Goal: Answer question/provide support

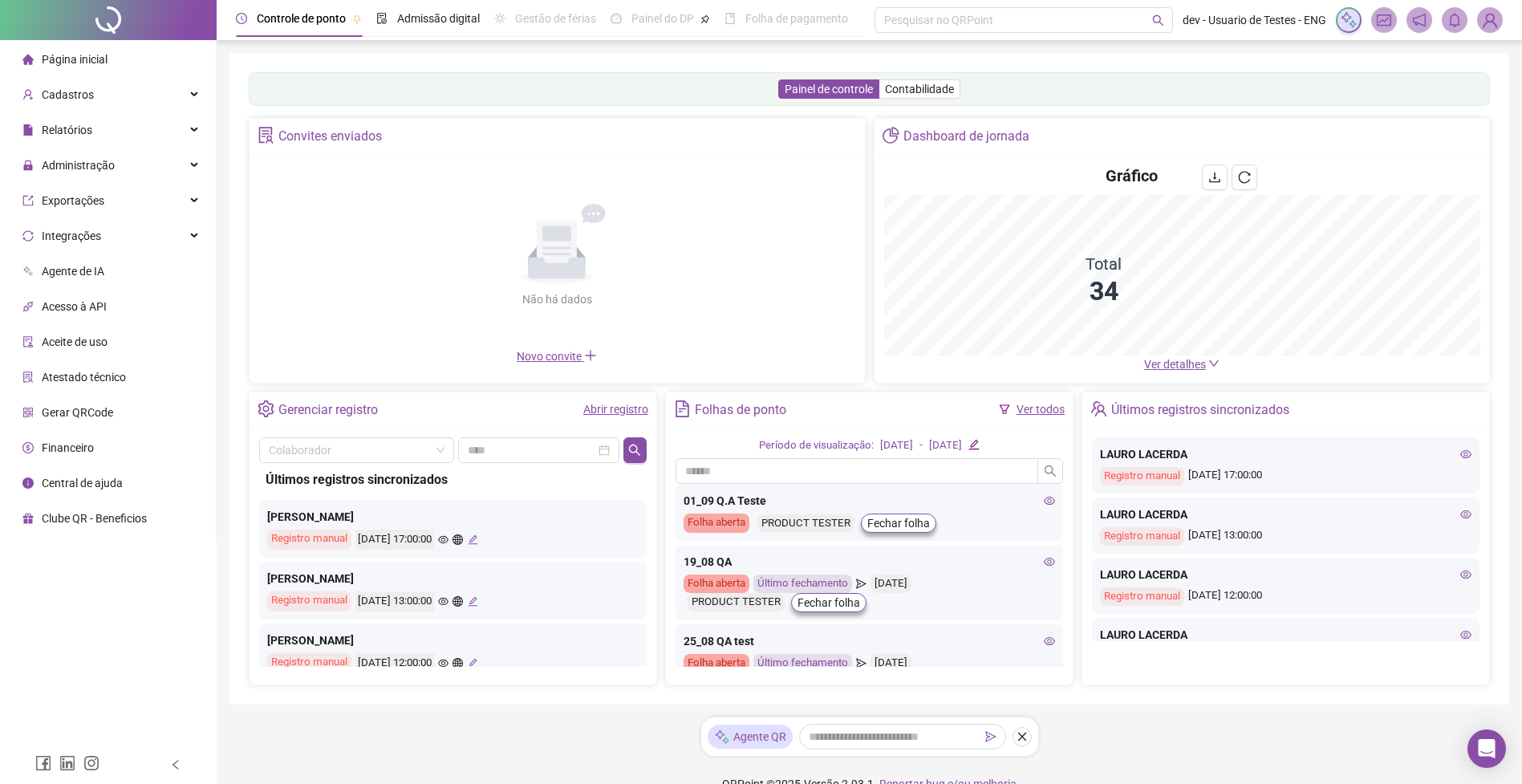
click at [1487, 18] on img at bounding box center [1490, 20] width 24 height 24
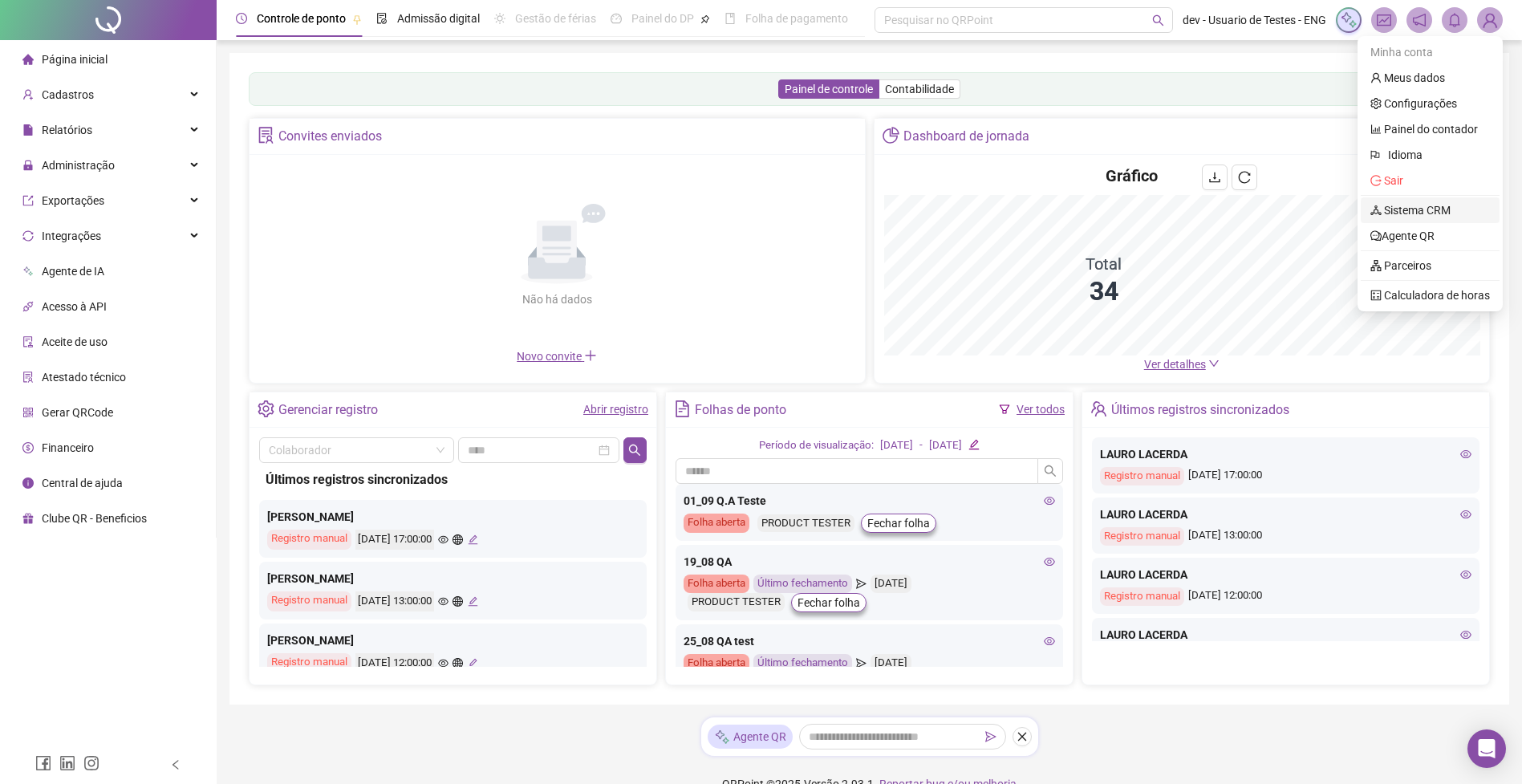
click at [1430, 212] on link "Sistema CRM" at bounding box center [1411, 210] width 81 height 13
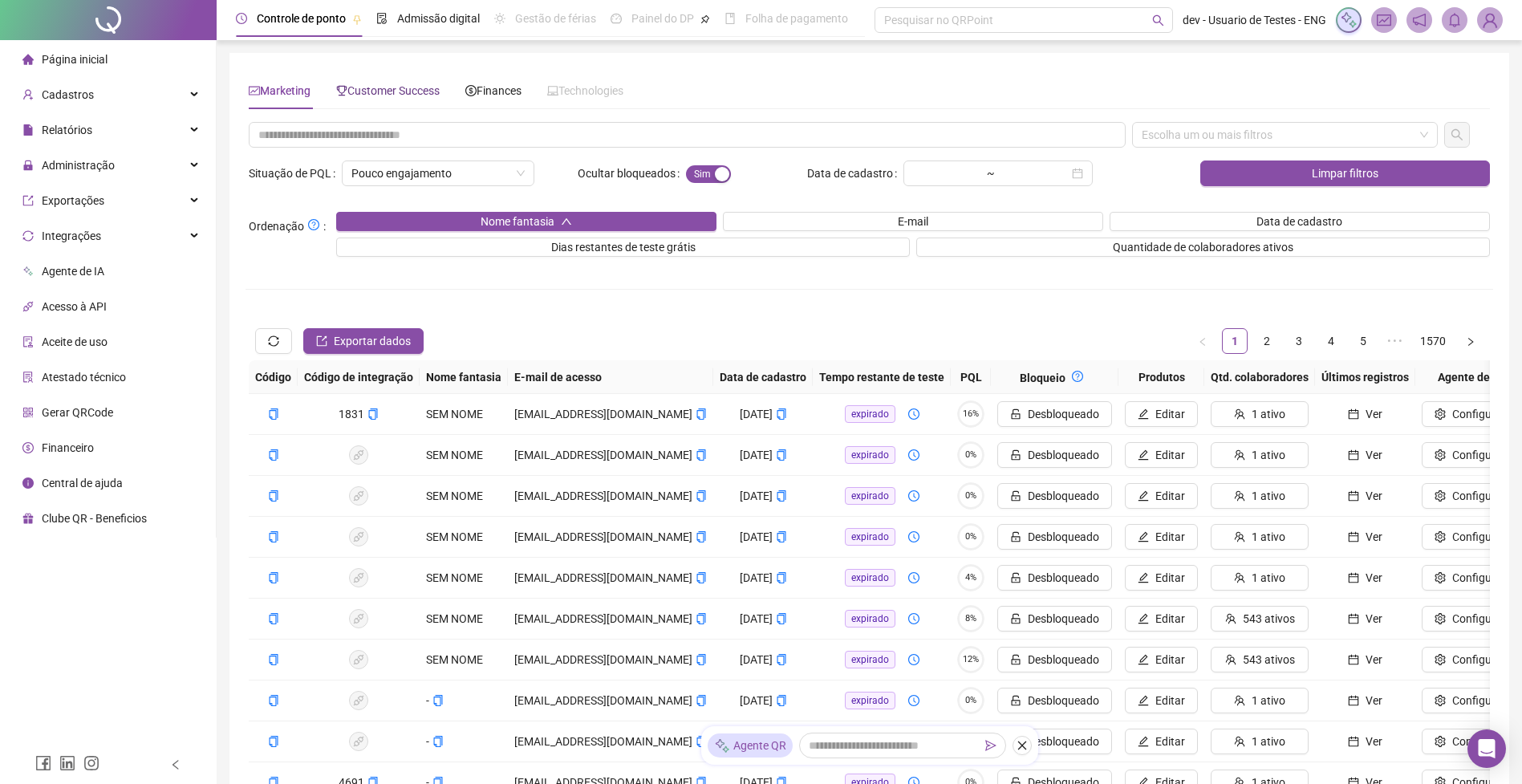
click at [437, 90] on span "Customer Success" at bounding box center [388, 90] width 103 height 13
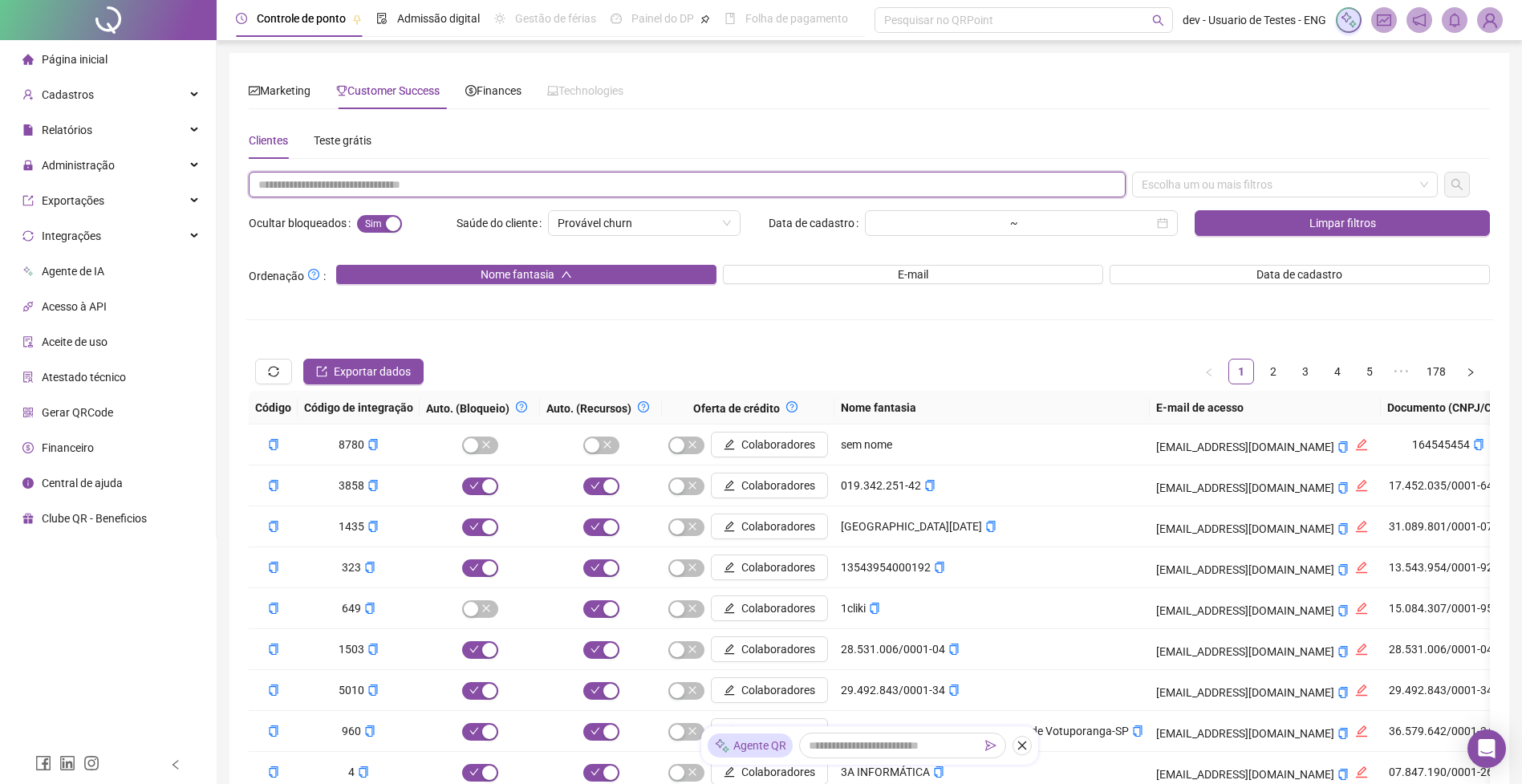
click at [406, 178] on input "text" at bounding box center [688, 185] width 878 height 26
click at [1210, 185] on div "Escolha um ou mais filtros" at bounding box center [1285, 185] width 306 height 26
type input "**********"
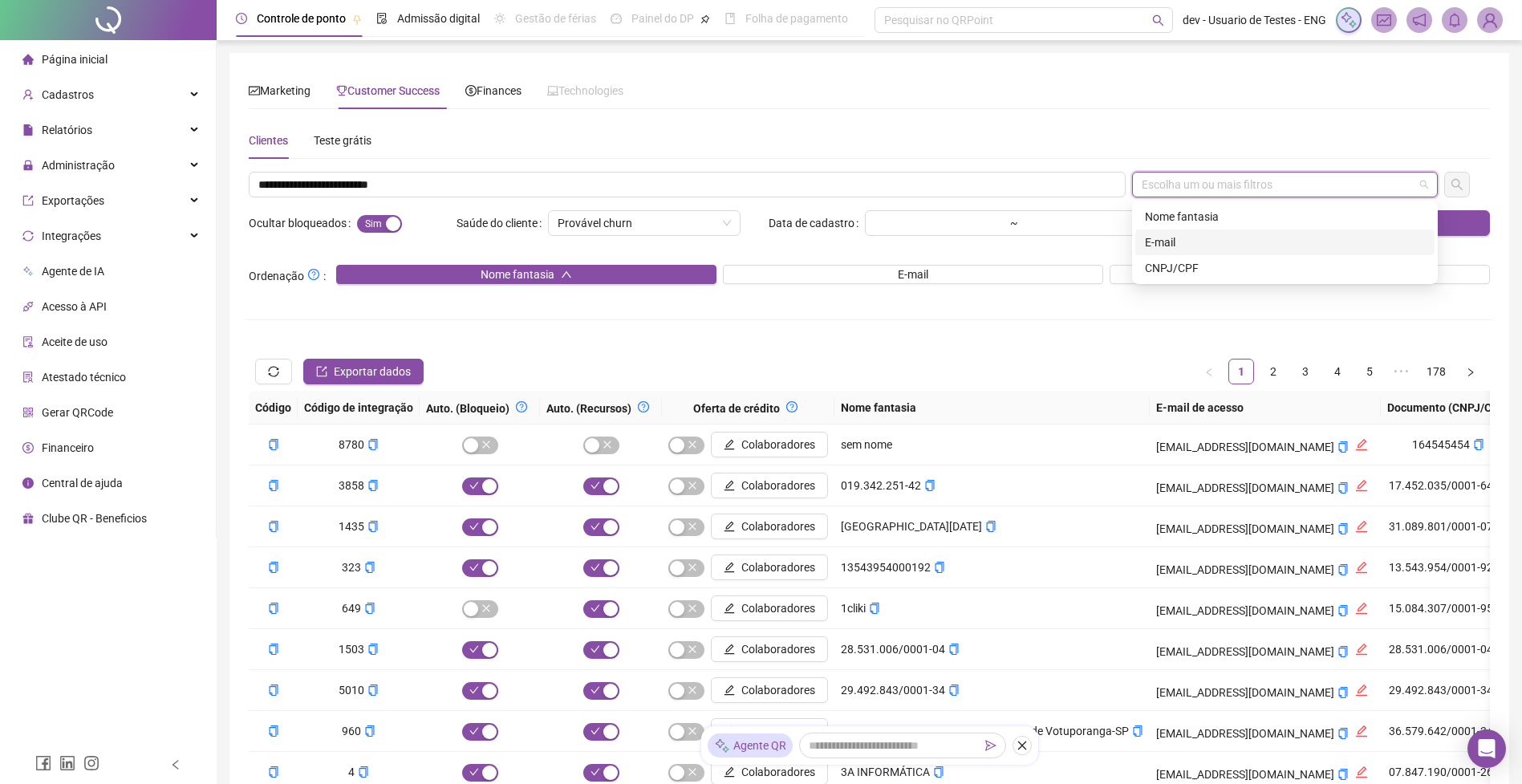
click at [1189, 246] on div "E-mail" at bounding box center [1285, 242] width 280 height 18
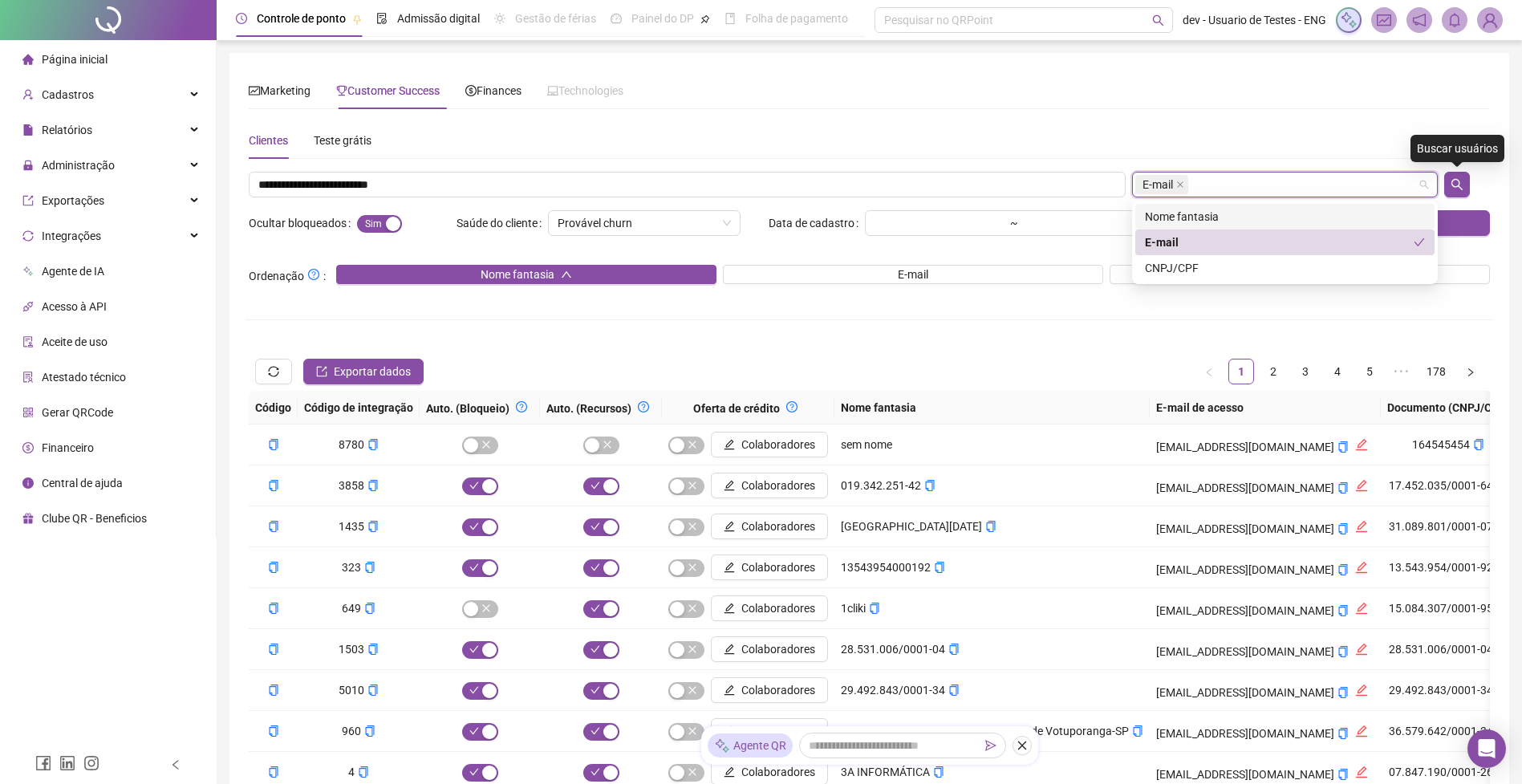
click at [1457, 184] on icon "search" at bounding box center [1457, 184] width 13 height 13
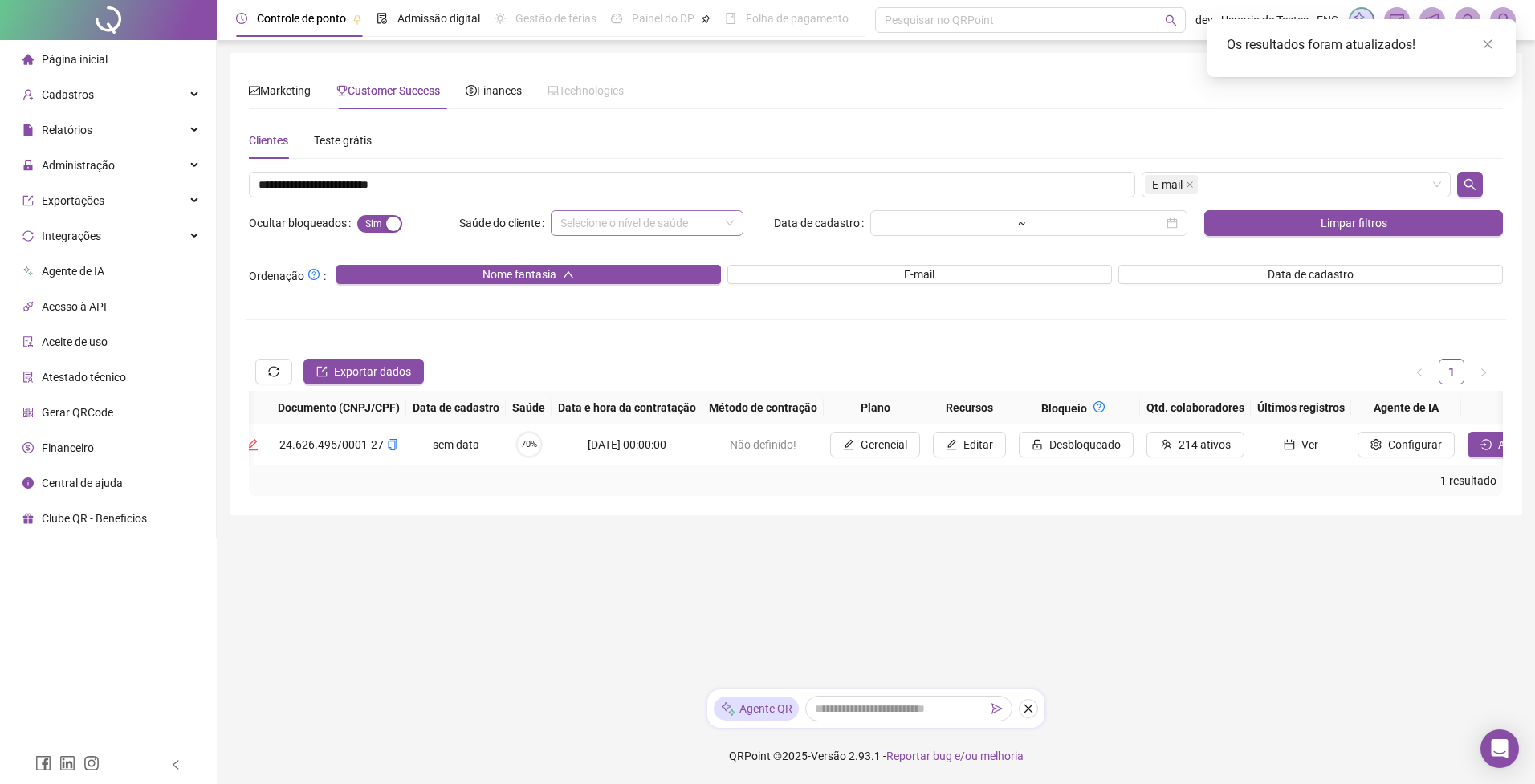
scroll to position [0, 1259]
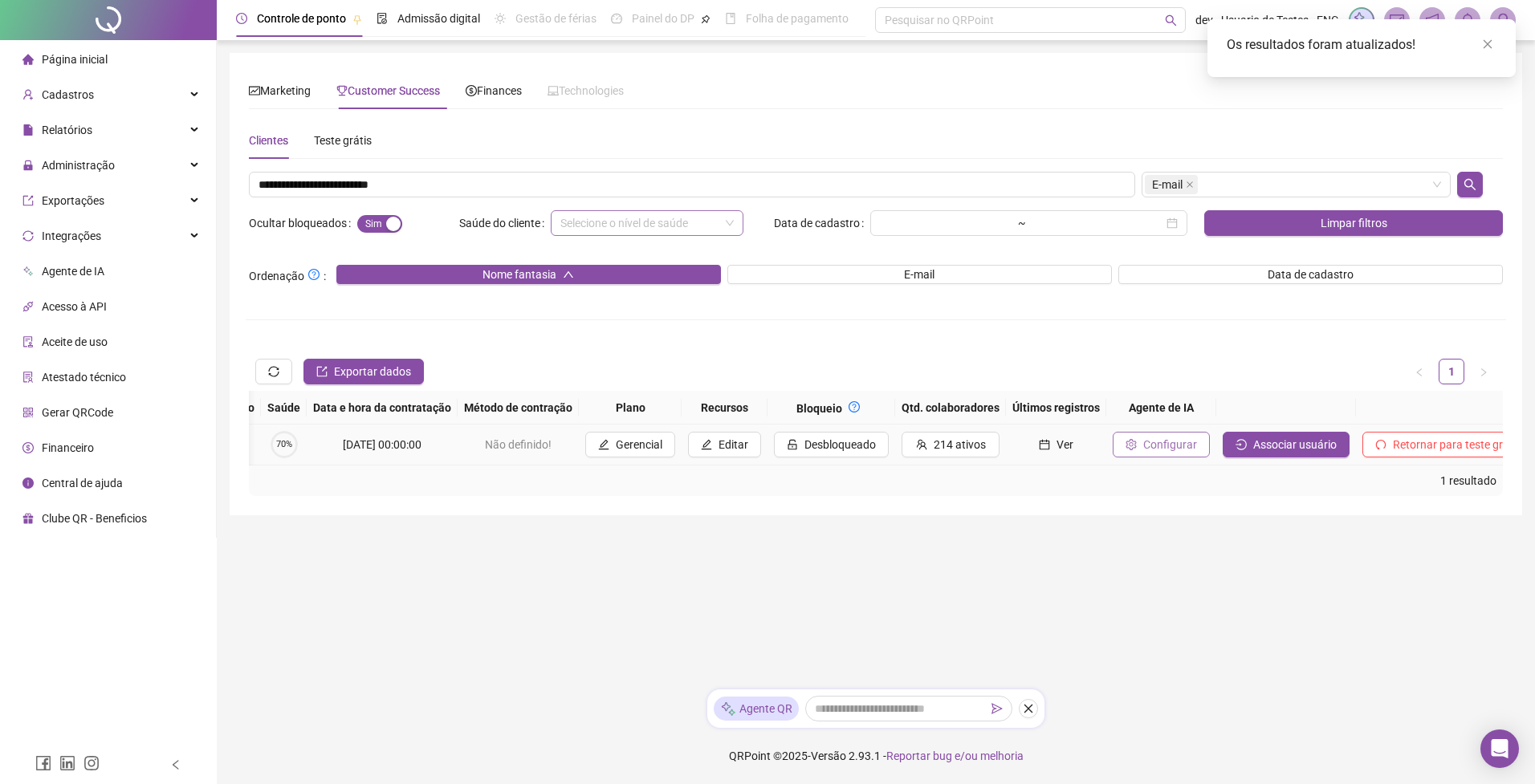
click at [1143, 451] on span "Configurar" at bounding box center [1170, 445] width 54 height 18
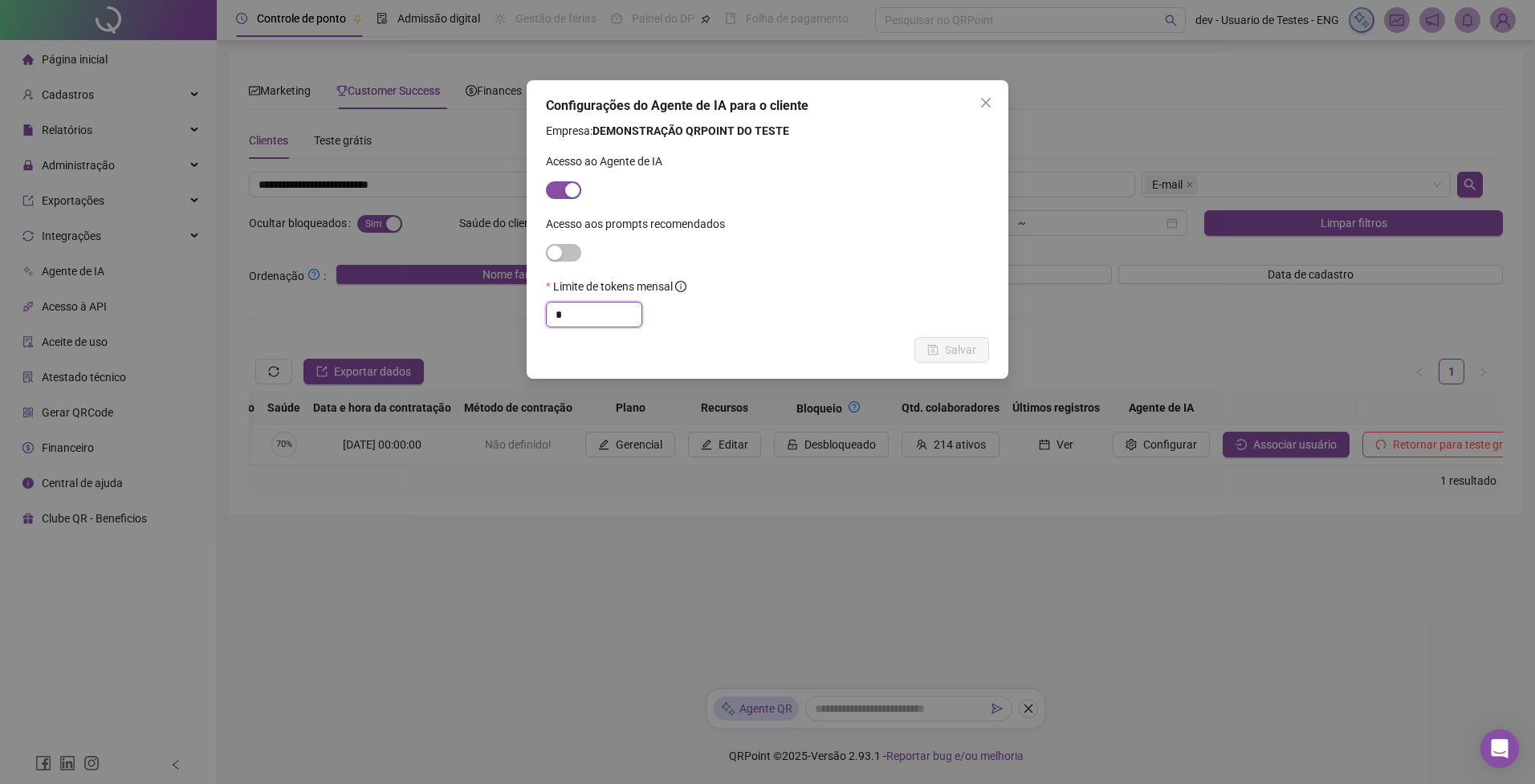
click at [583, 320] on input "*" at bounding box center [594, 315] width 96 height 26
click at [583, 320] on input "*" at bounding box center [594, 315] width 96 height 26
click at [599, 307] on input "*" at bounding box center [594, 315] width 96 height 26
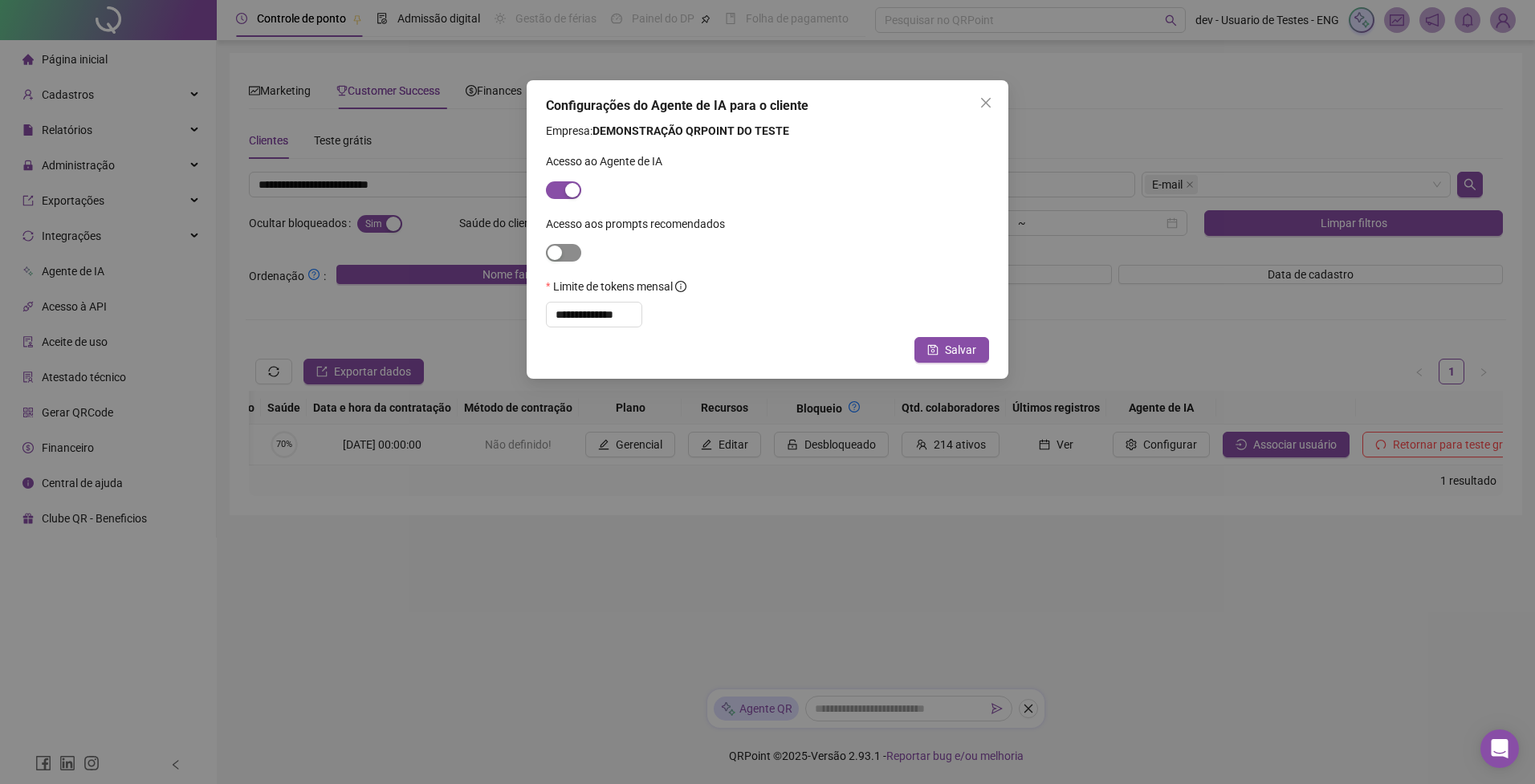
click at [566, 253] on span "button" at bounding box center [564, 253] width 35 height 18
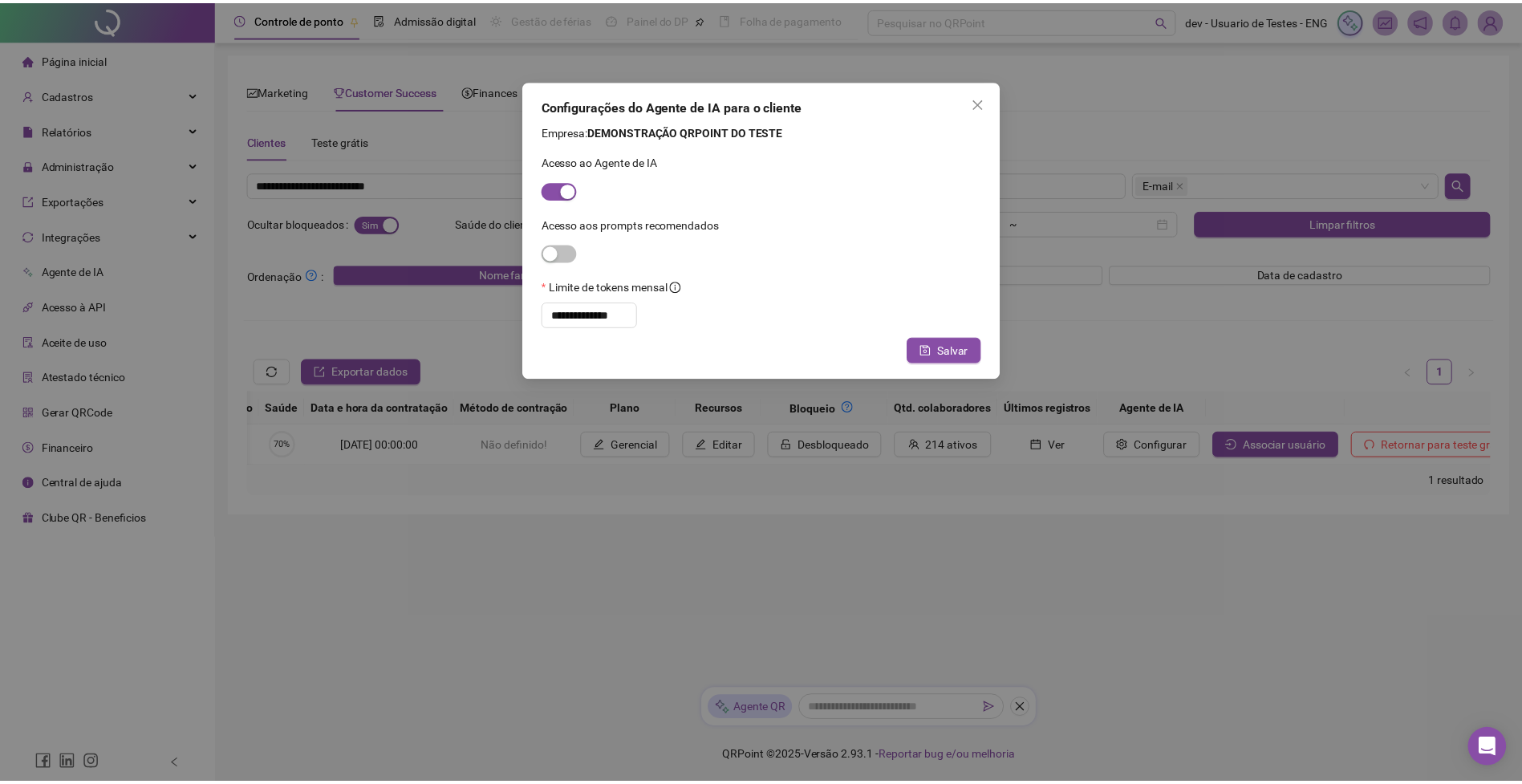
scroll to position [0, 0]
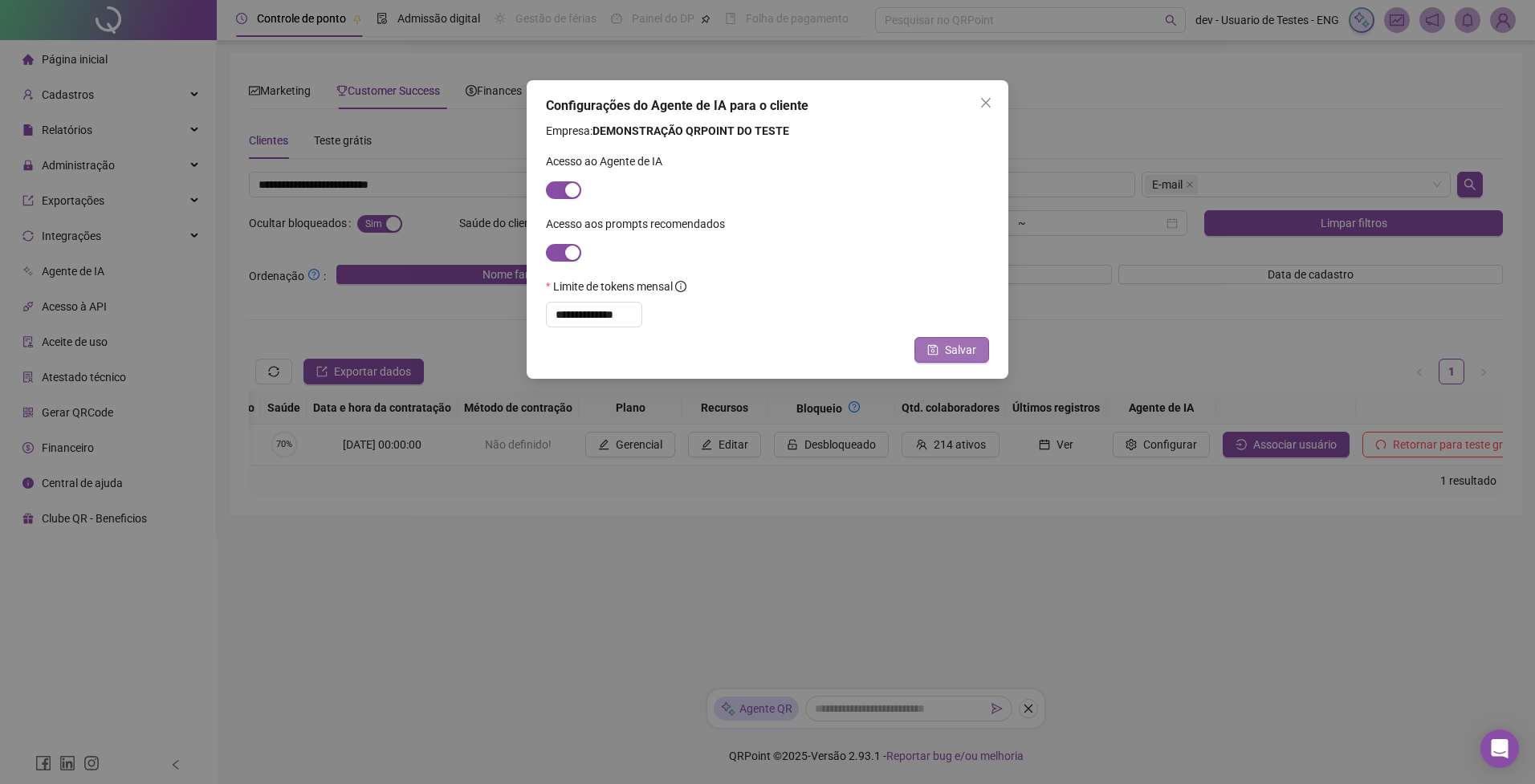
click at [967, 345] on span "Salvar" at bounding box center [960, 350] width 31 height 18
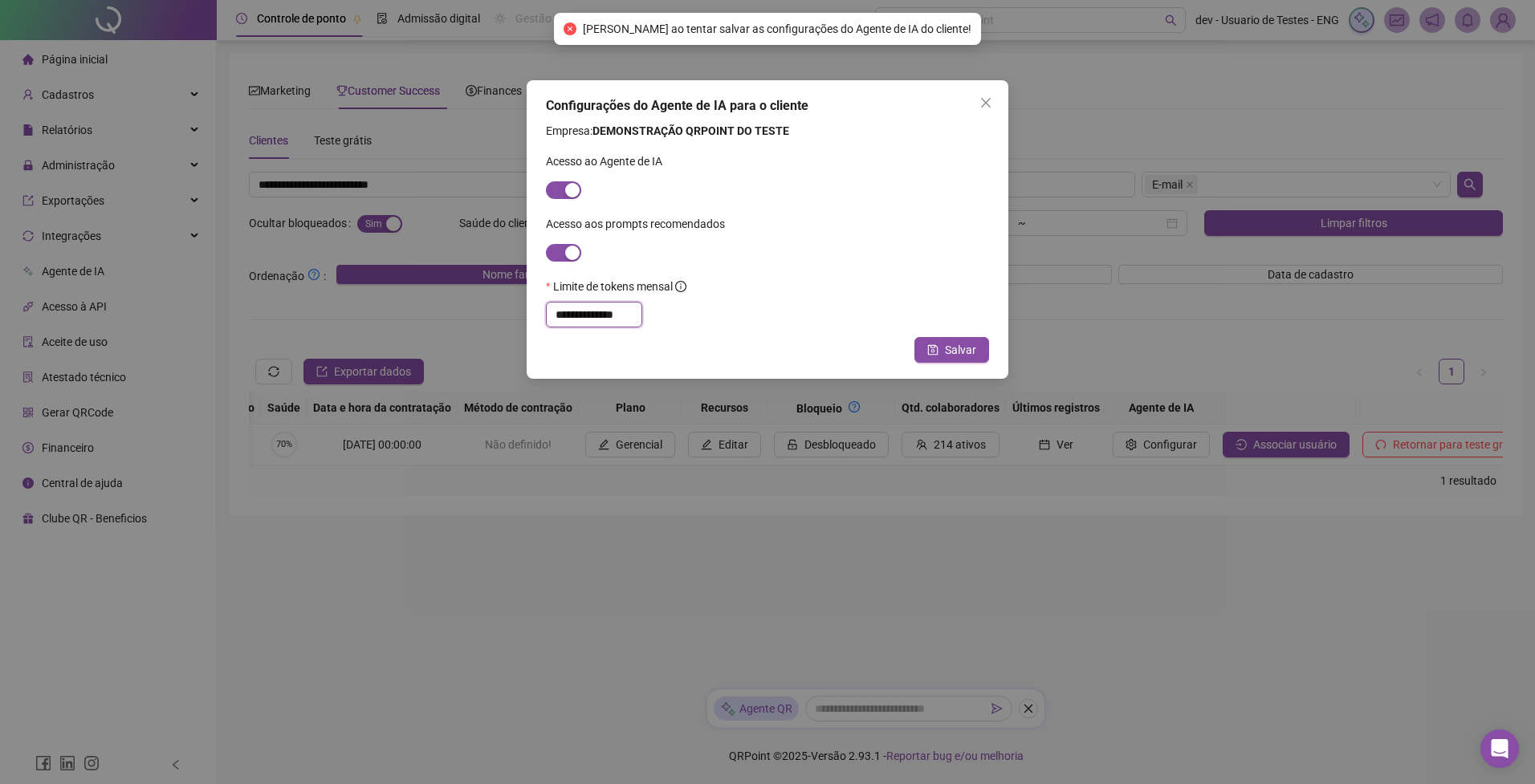
click at [618, 319] on input "**********" at bounding box center [594, 315] width 96 height 26
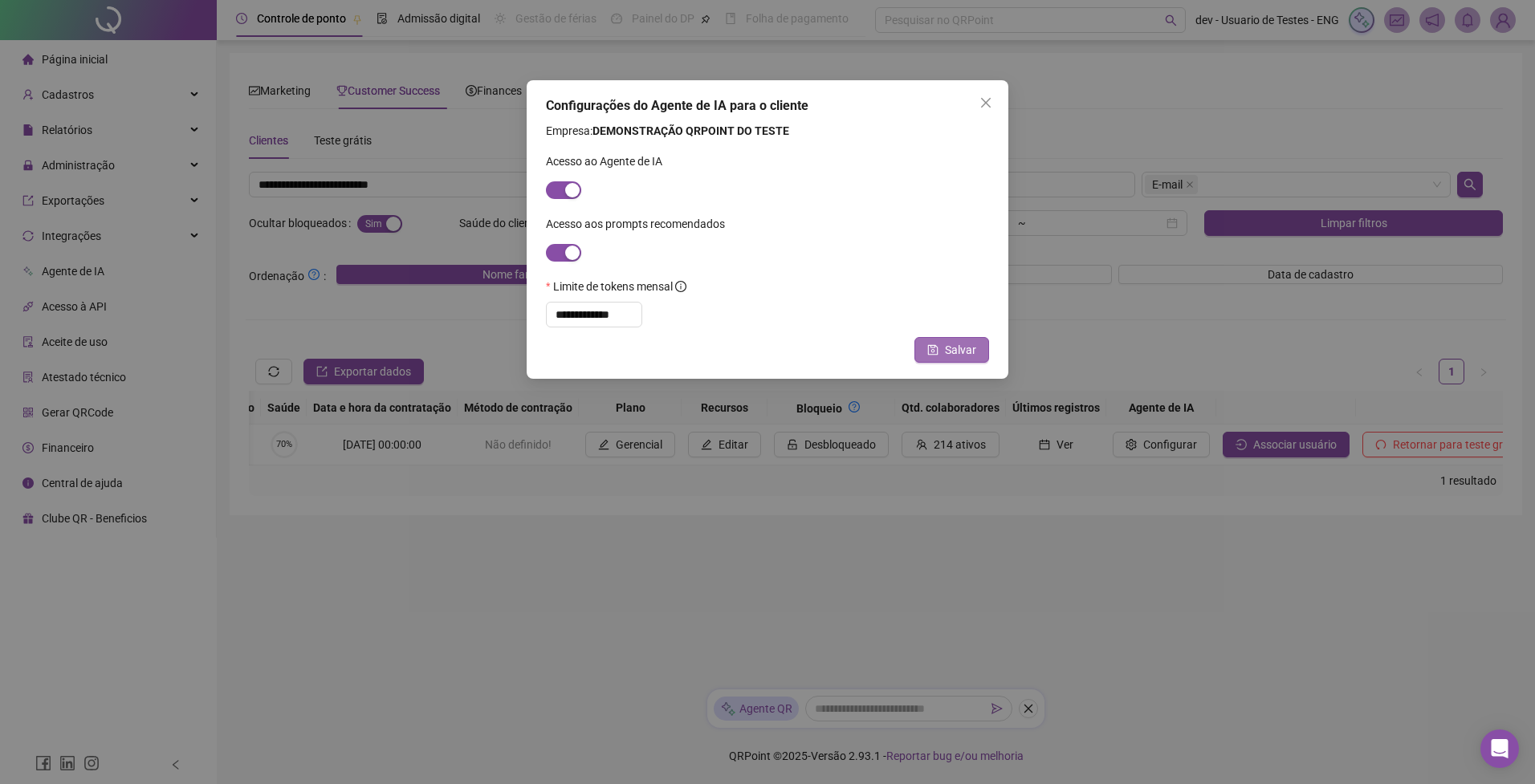
click at [968, 350] on span "Salvar" at bounding box center [960, 350] width 31 height 18
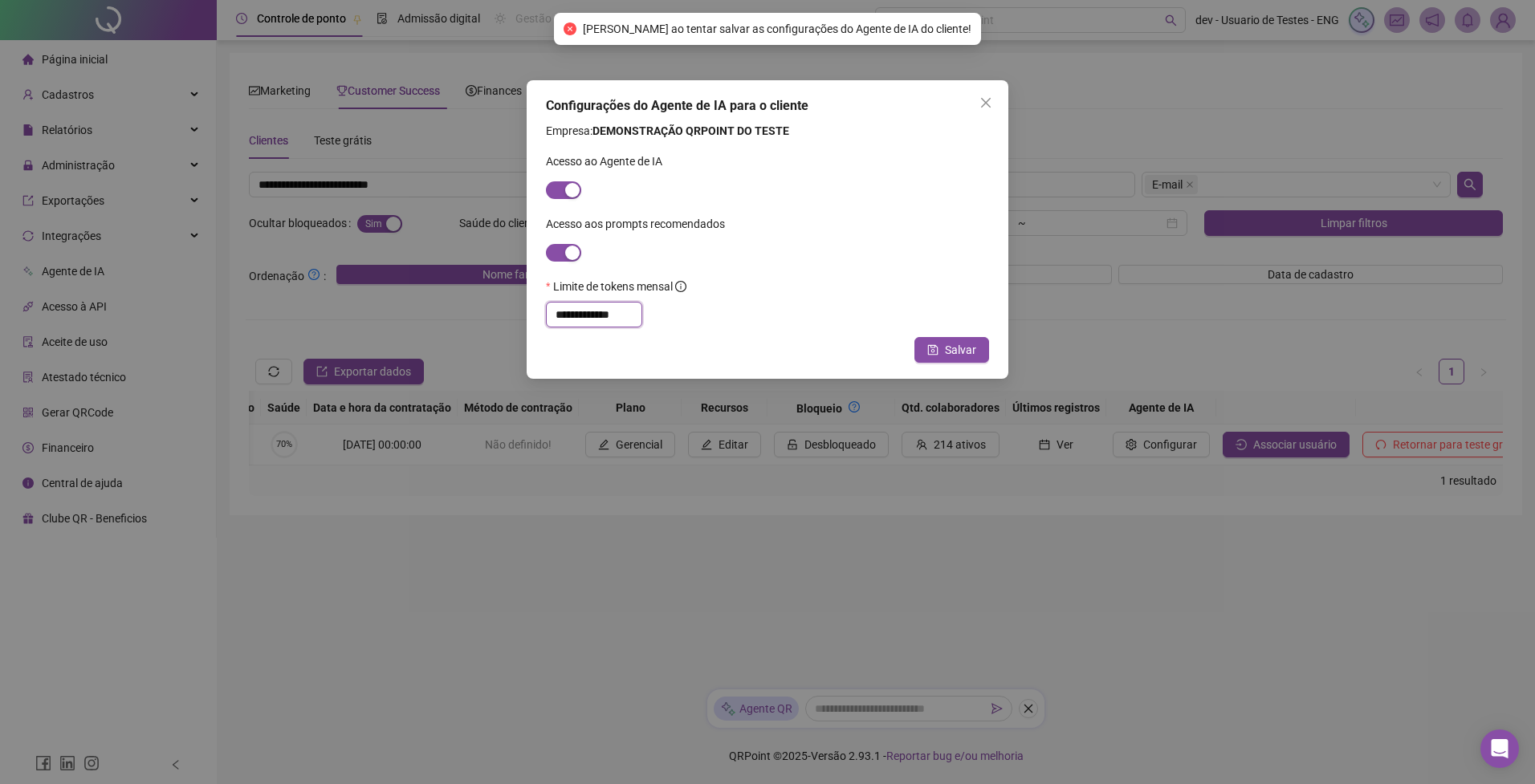
drag, startPoint x: 622, startPoint y: 316, endPoint x: 704, endPoint y: 297, distance: 84.2
click at [623, 316] on input "**********" at bounding box center [594, 315] width 96 height 26
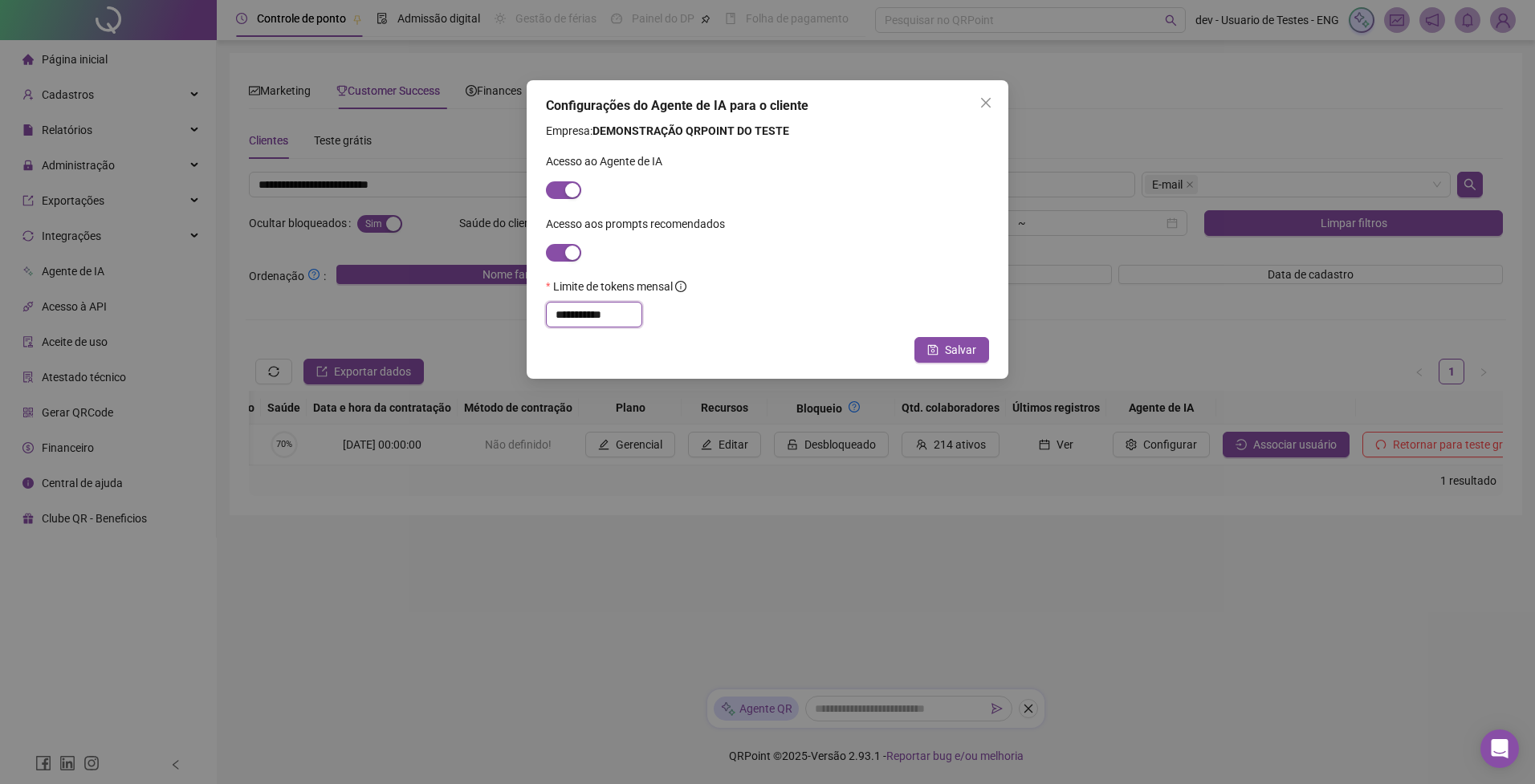
drag, startPoint x: 568, startPoint y: 314, endPoint x: 577, endPoint y: 312, distance: 9.2
click at [568, 315] on input "**********" at bounding box center [594, 315] width 96 height 26
type input "*********"
click at [951, 347] on span "Salvar" at bounding box center [960, 350] width 31 height 18
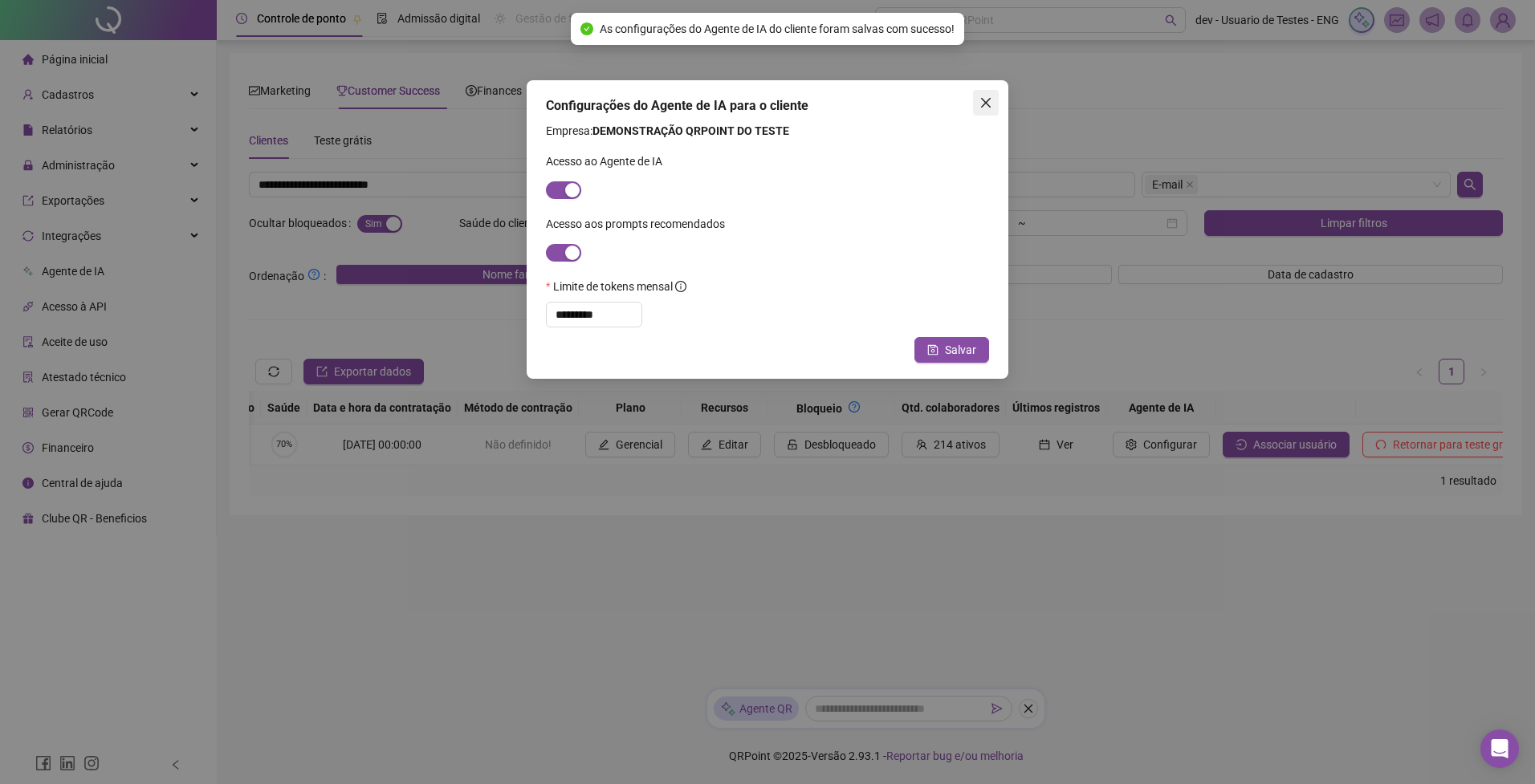
click at [989, 106] on icon "close" at bounding box center [986, 103] width 10 height 10
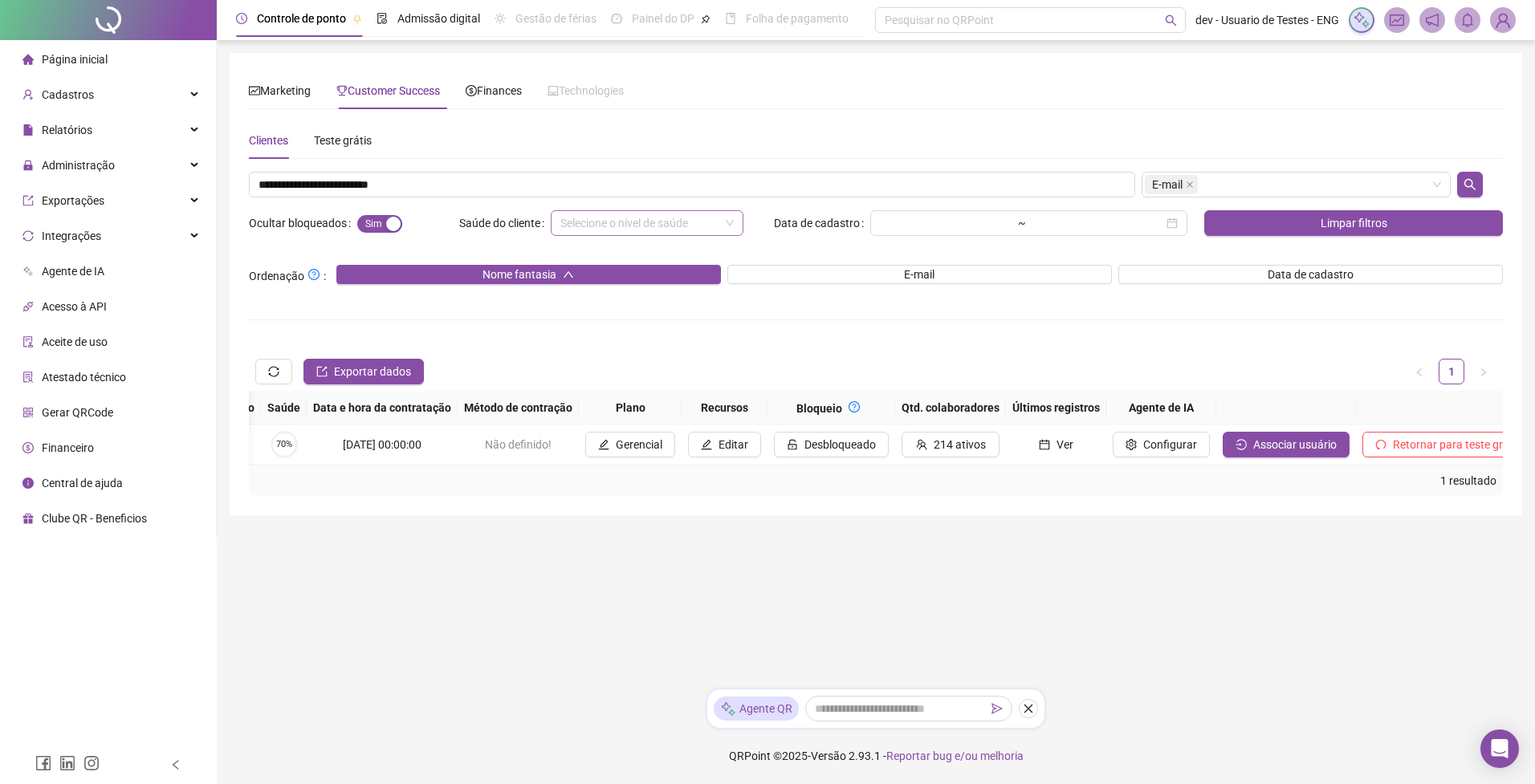
click at [1504, 23] on img at bounding box center [1503, 20] width 24 height 24
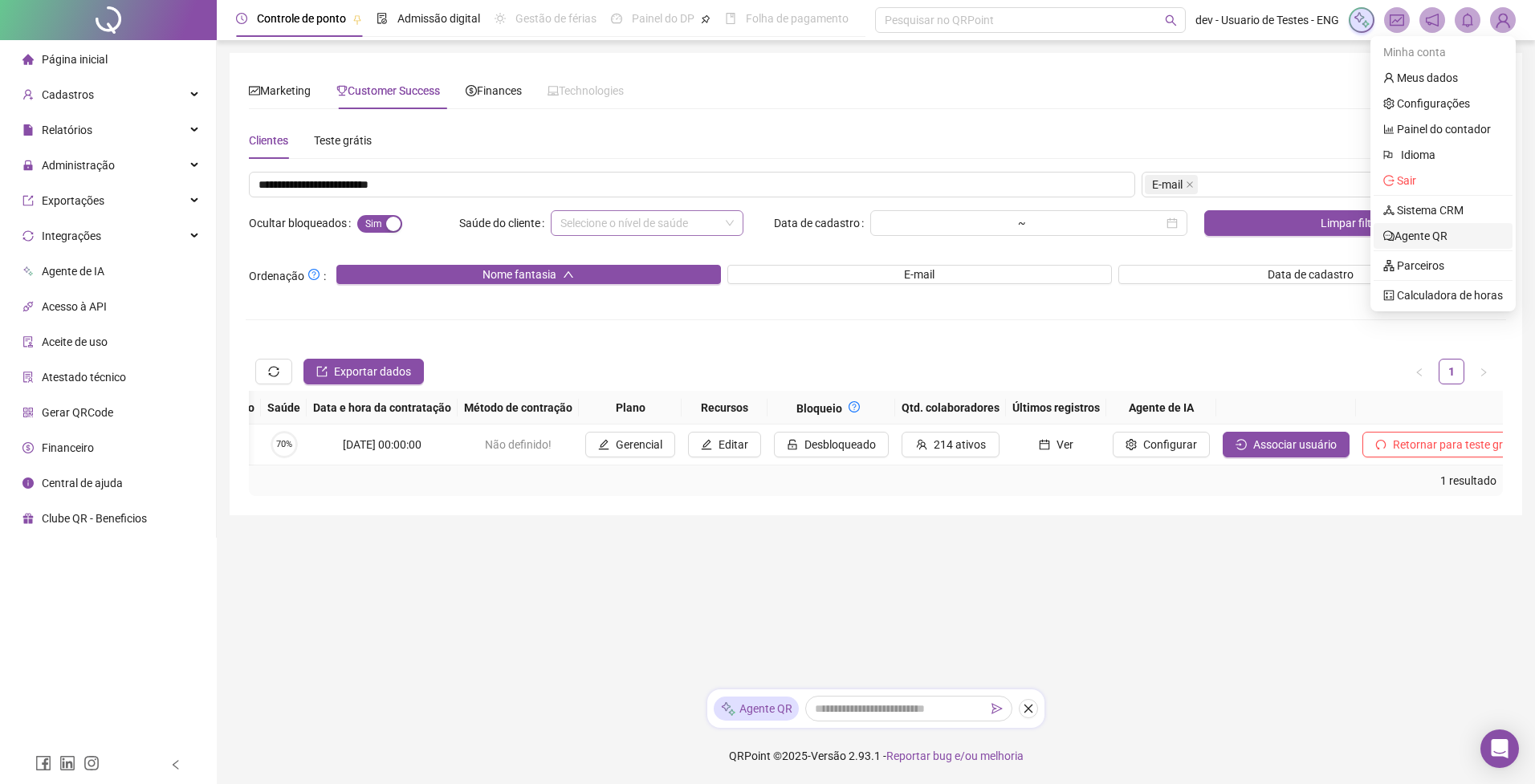
click at [1428, 237] on link "Agente QR" at bounding box center [1414, 235] width 64 height 13
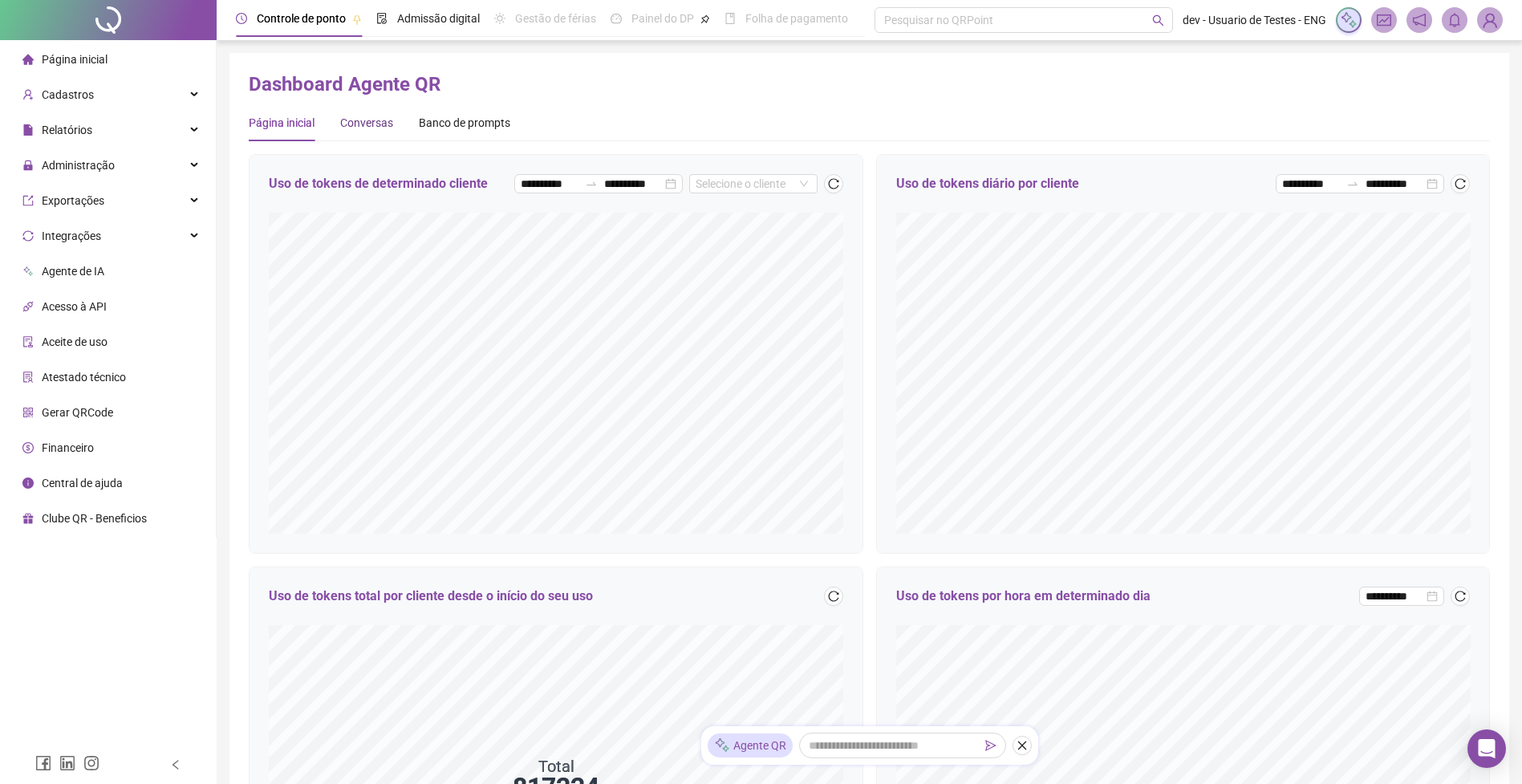
click at [388, 124] on div "Conversas" at bounding box center [367, 123] width 53 height 18
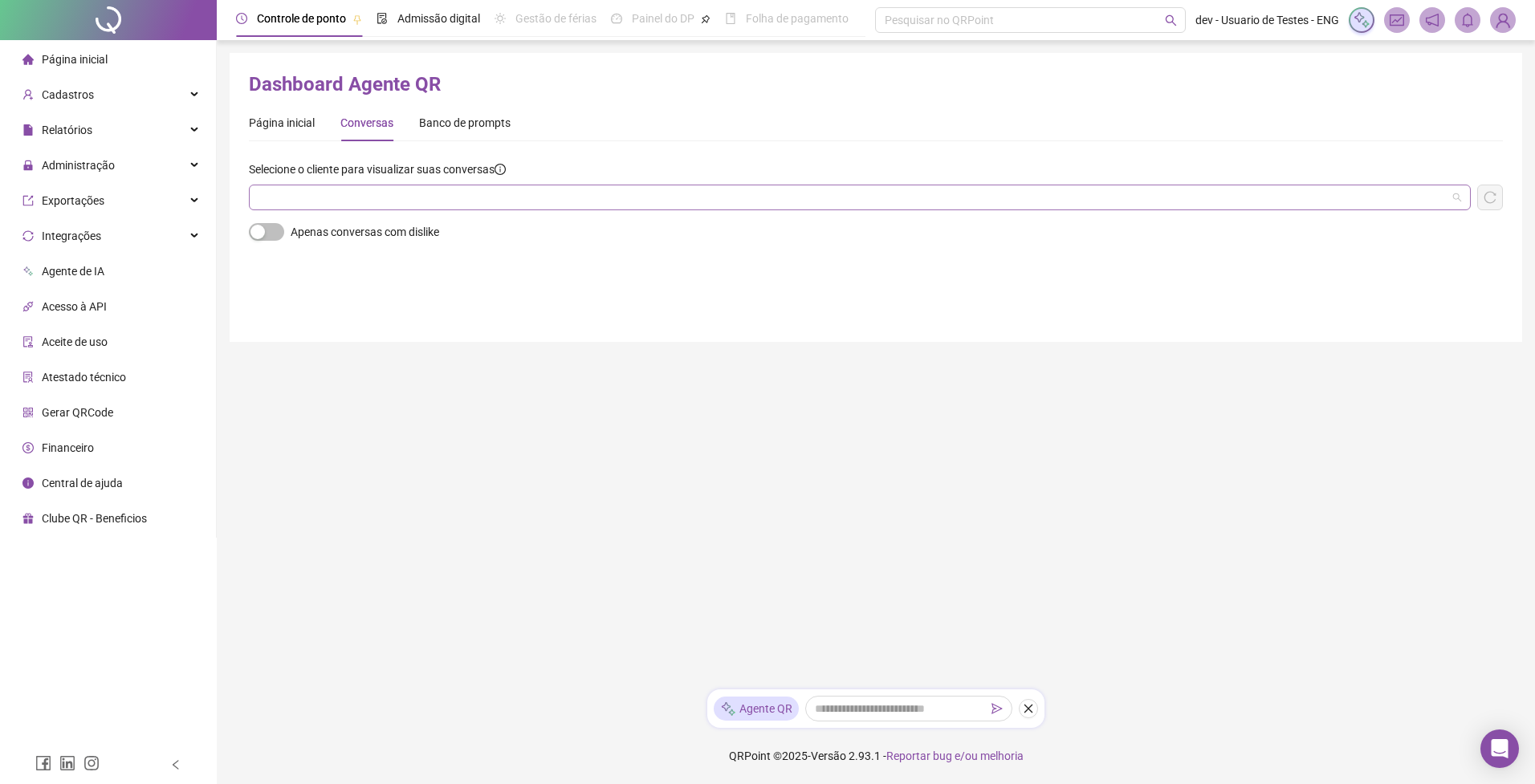
click at [531, 197] on input "search" at bounding box center [852, 197] width 1188 height 24
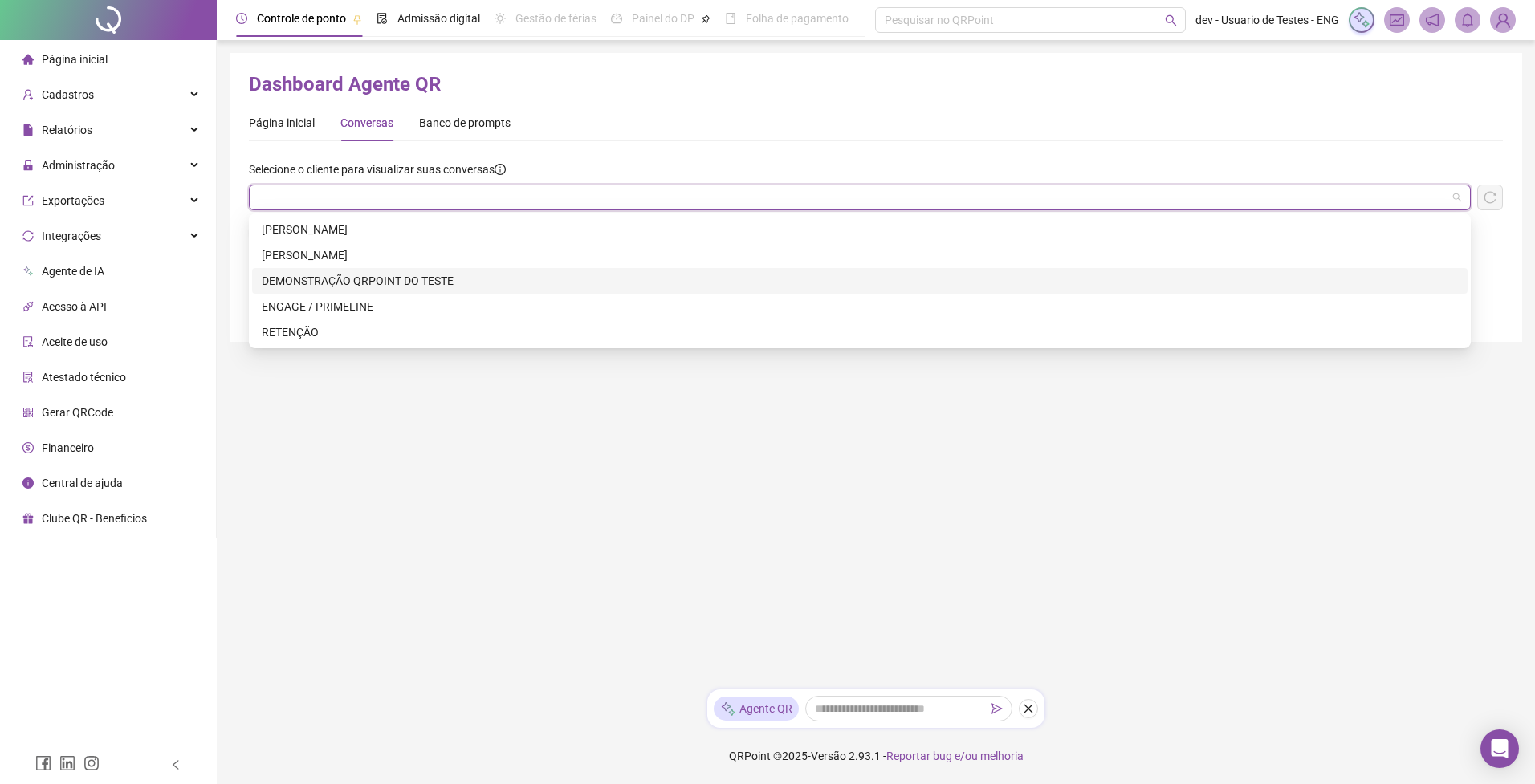
click at [372, 283] on div "DEMONSTRAÇÃO QRPOINT DO TESTE" at bounding box center [859, 281] width 1196 height 18
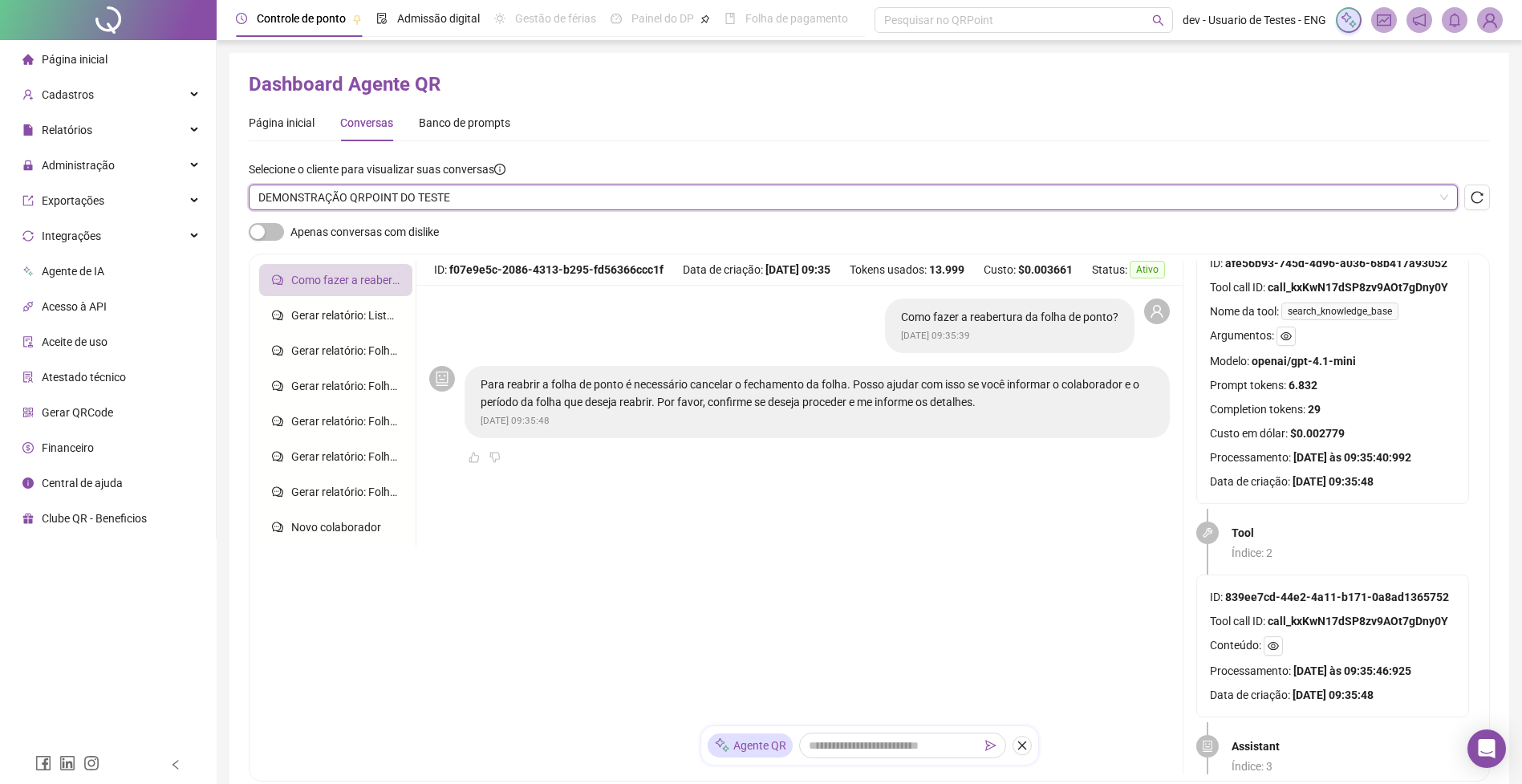
scroll to position [386, 0]
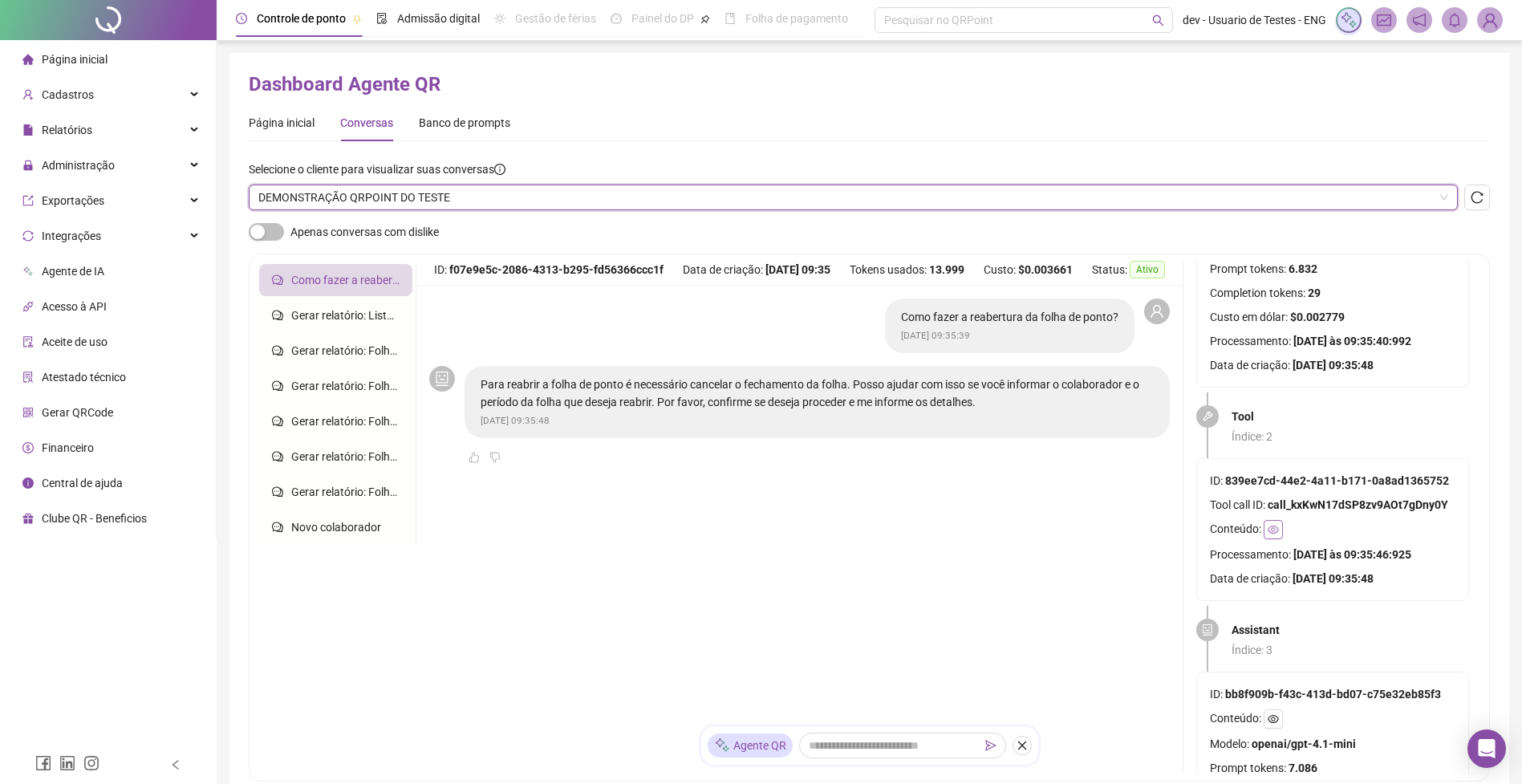
click at [1266, 531] on button "button" at bounding box center [1274, 530] width 20 height 20
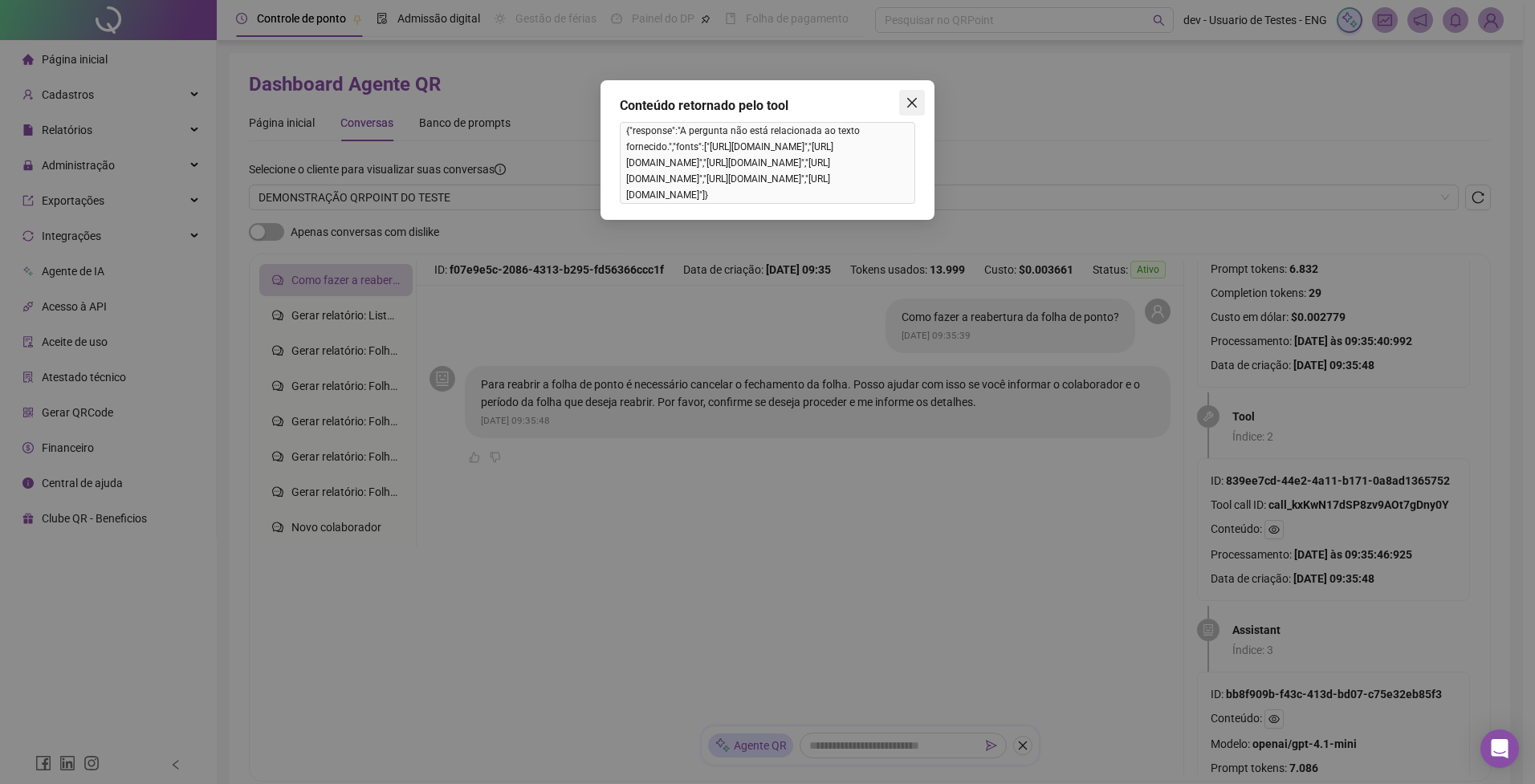
click at [908, 105] on icon "close" at bounding box center [911, 102] width 13 height 13
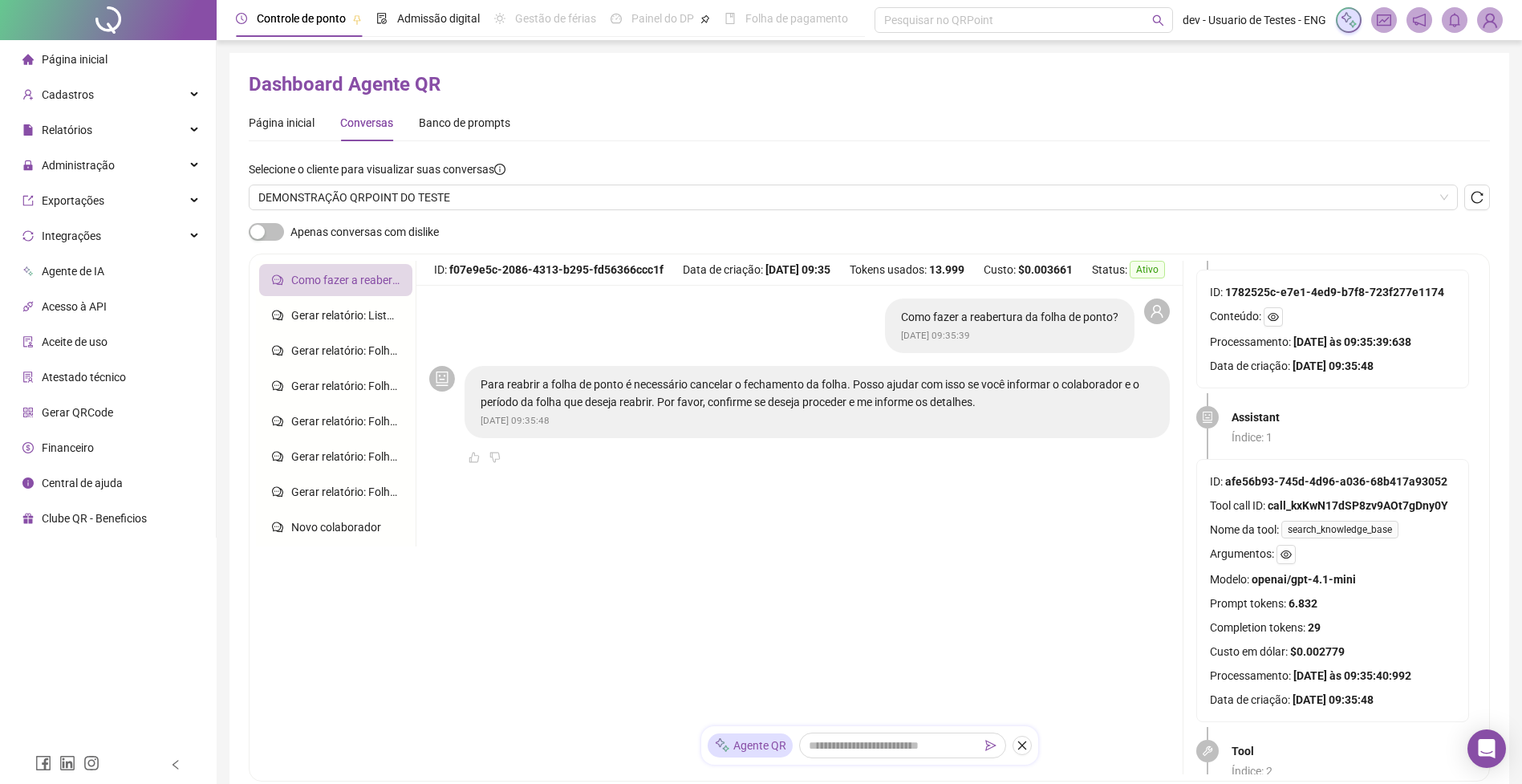
scroll to position [96, 0]
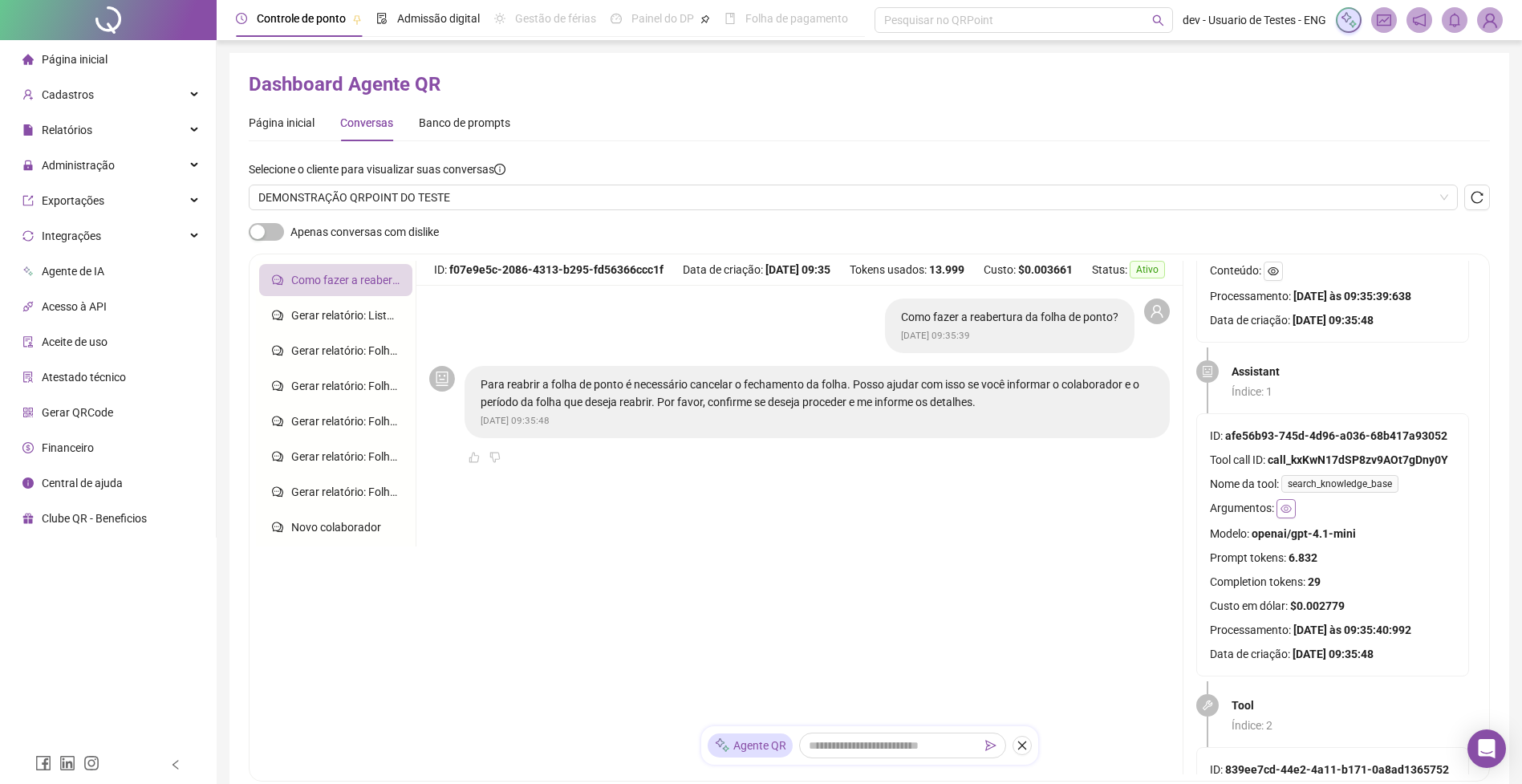
click at [1288, 501] on button "button" at bounding box center [1287, 509] width 20 height 20
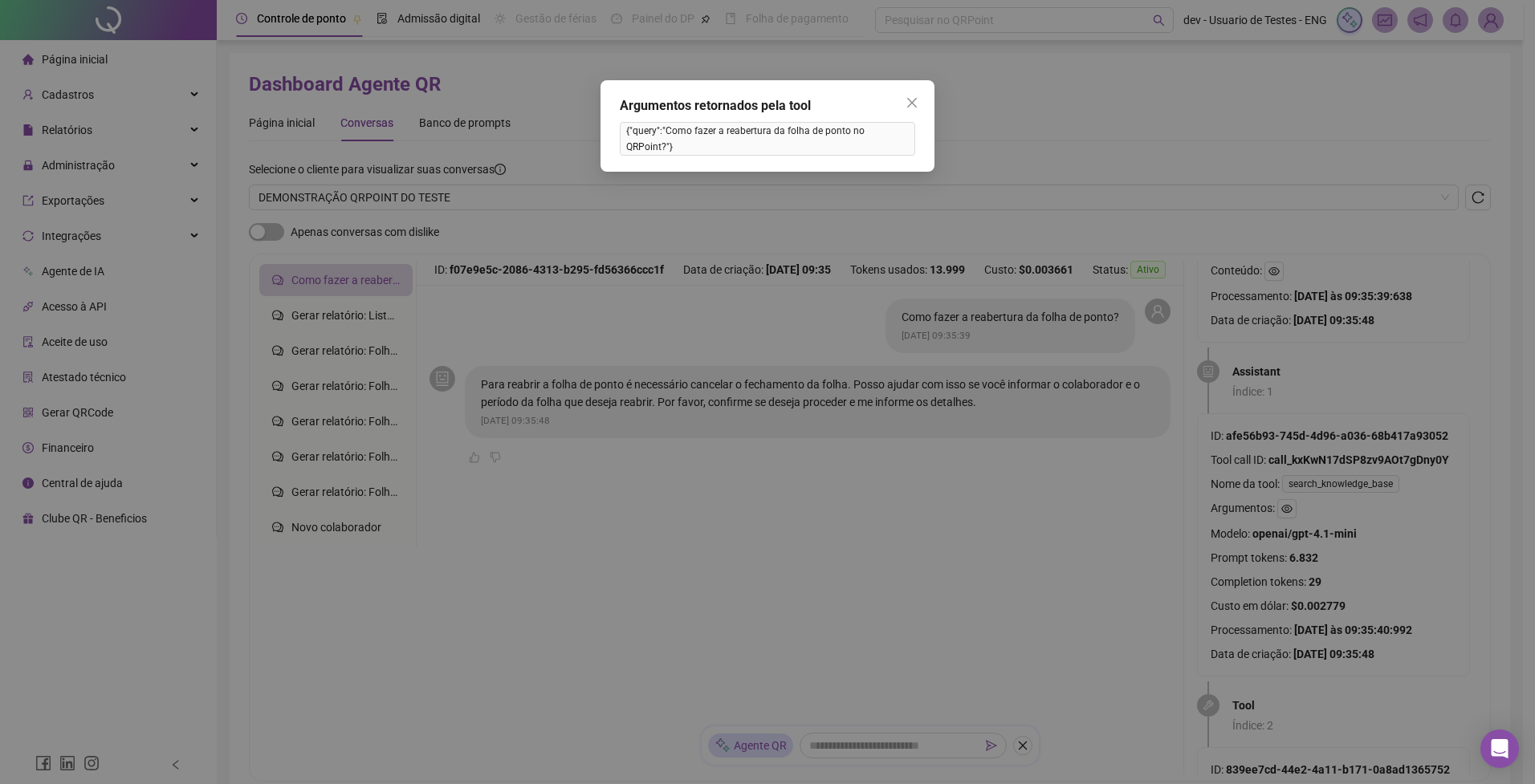
click at [912, 102] on icon "close" at bounding box center [912, 103] width 10 height 10
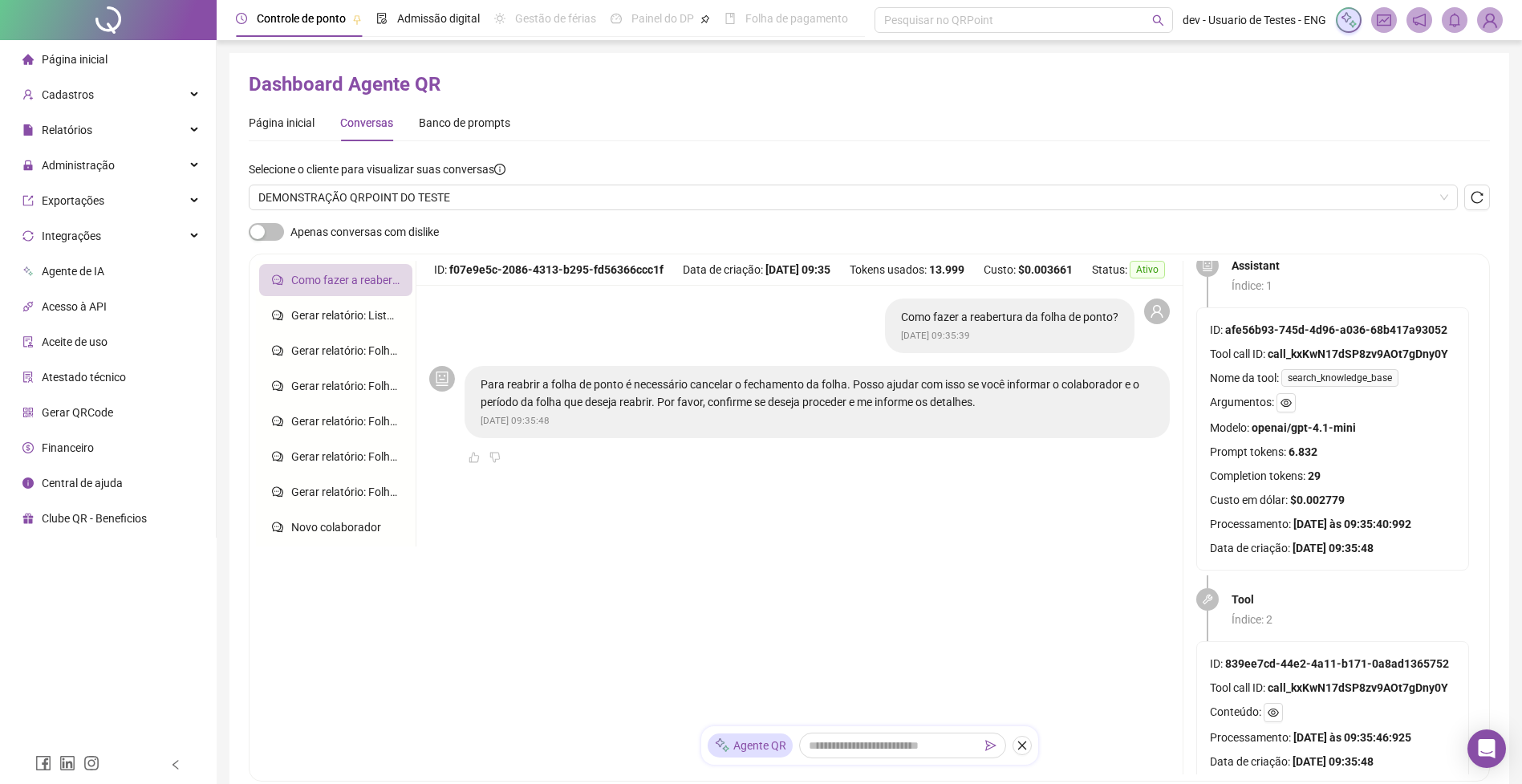
scroll to position [193, 0]
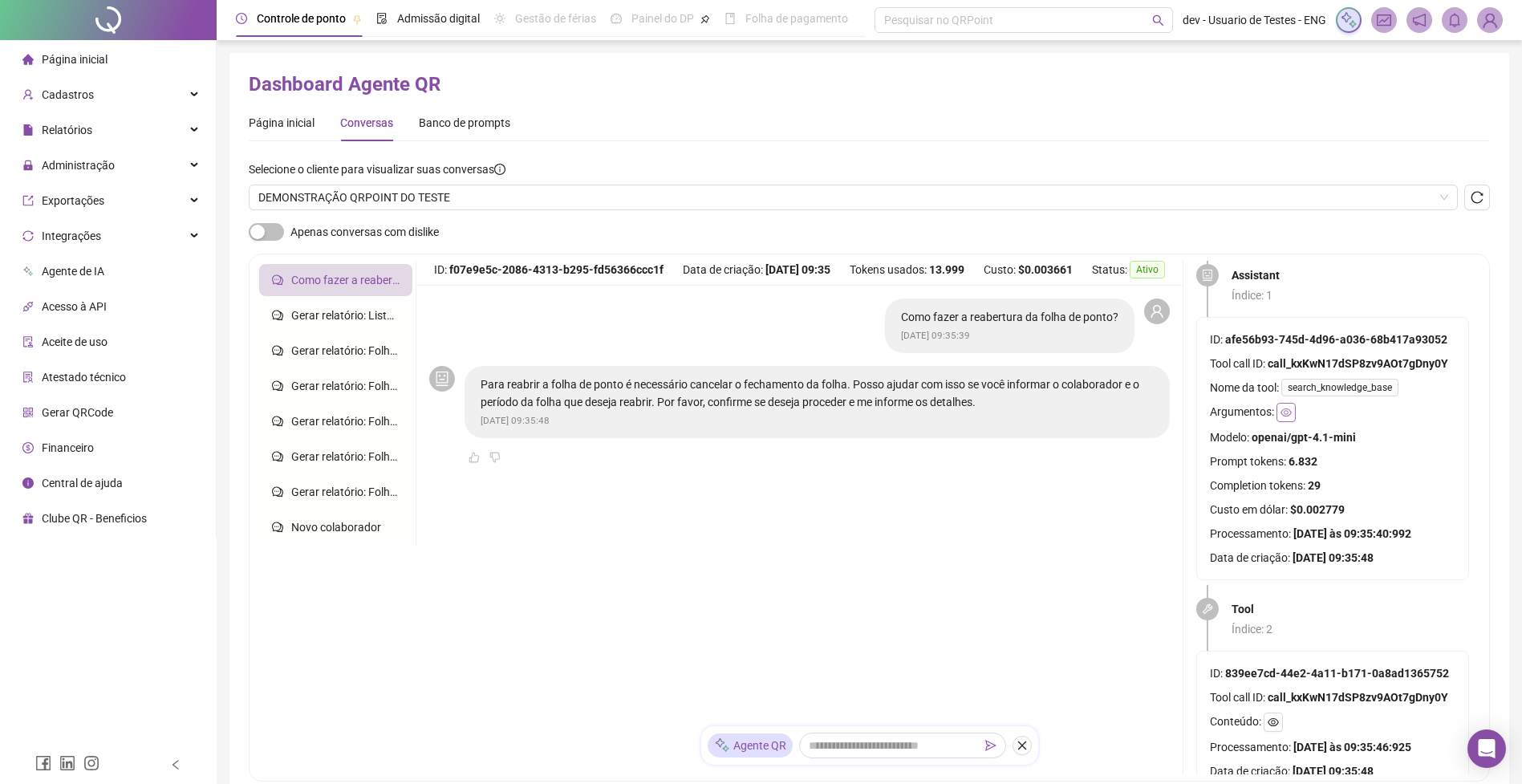
click at [1293, 418] on button "button" at bounding box center [1287, 412] width 20 height 20
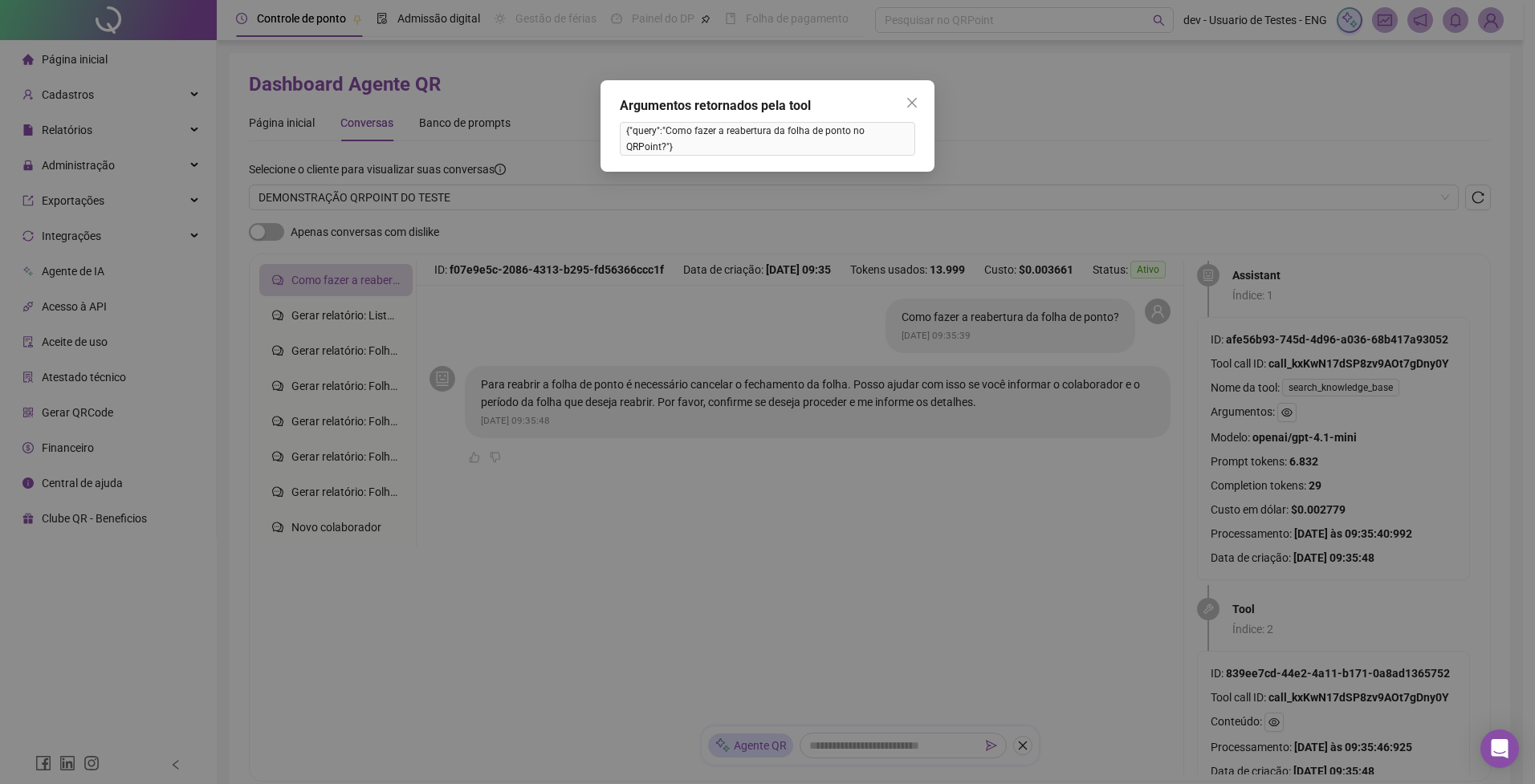
click at [913, 102] on icon "close" at bounding box center [911, 102] width 13 height 13
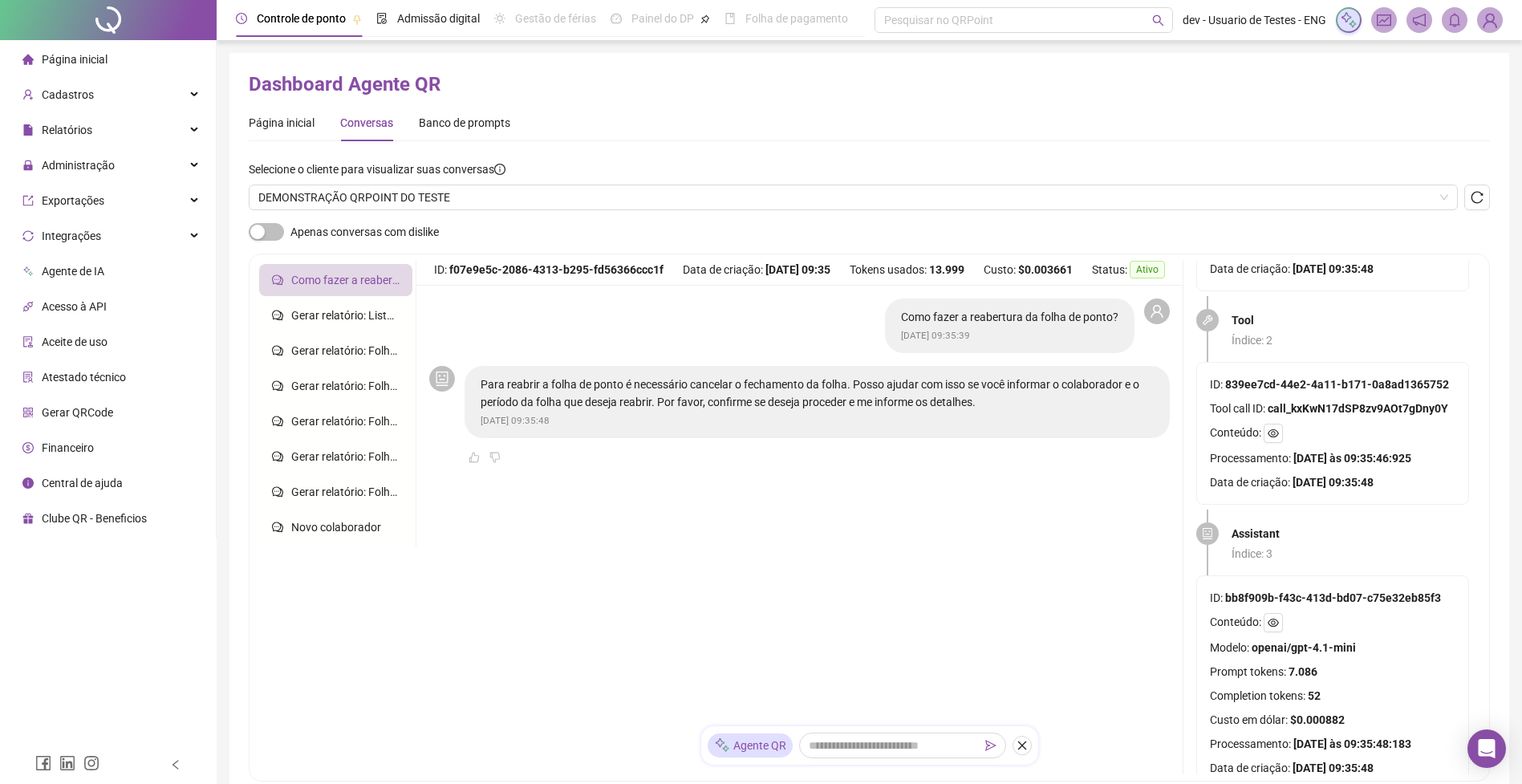
scroll to position [386, 0]
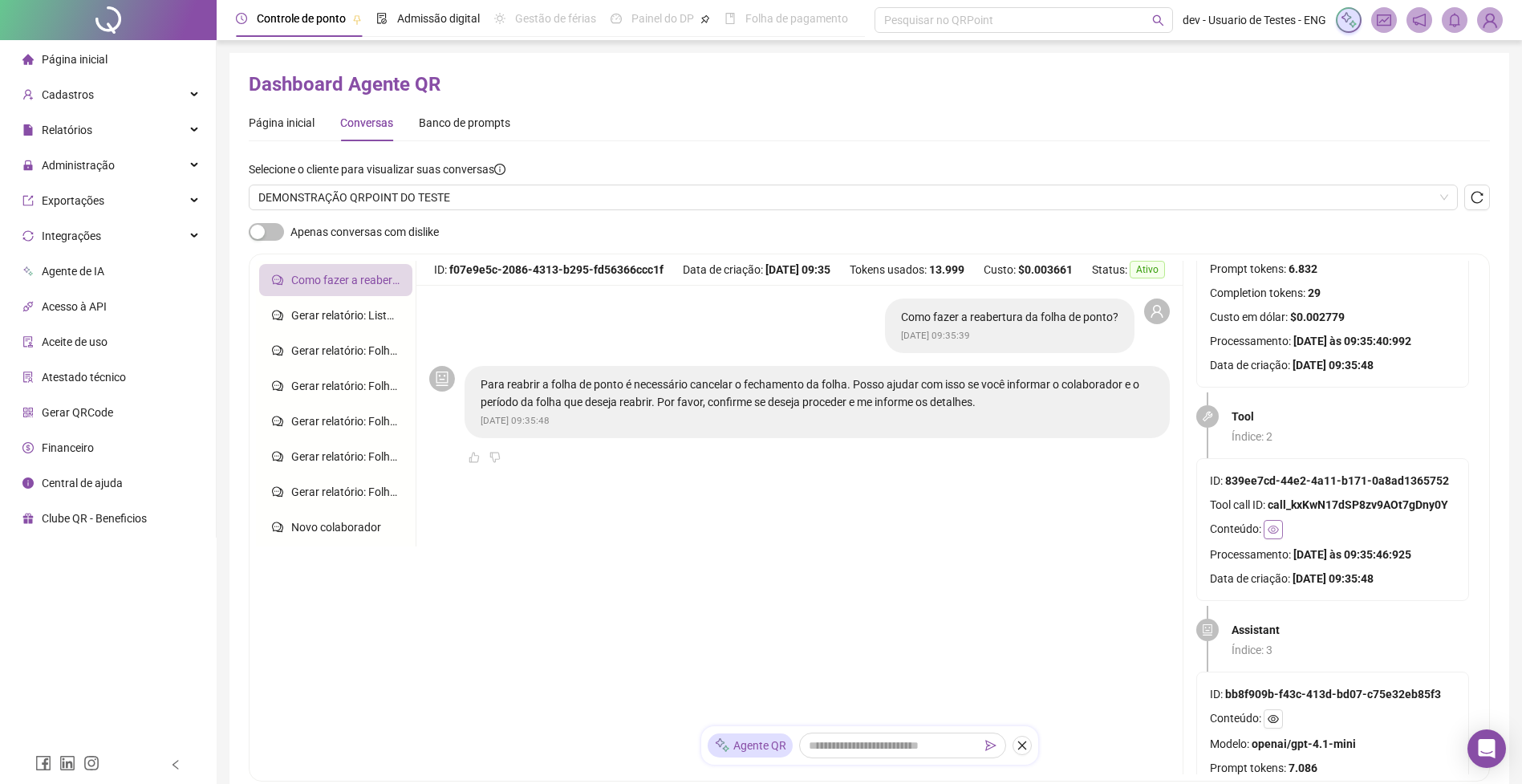
click at [1274, 522] on button "button" at bounding box center [1274, 530] width 20 height 20
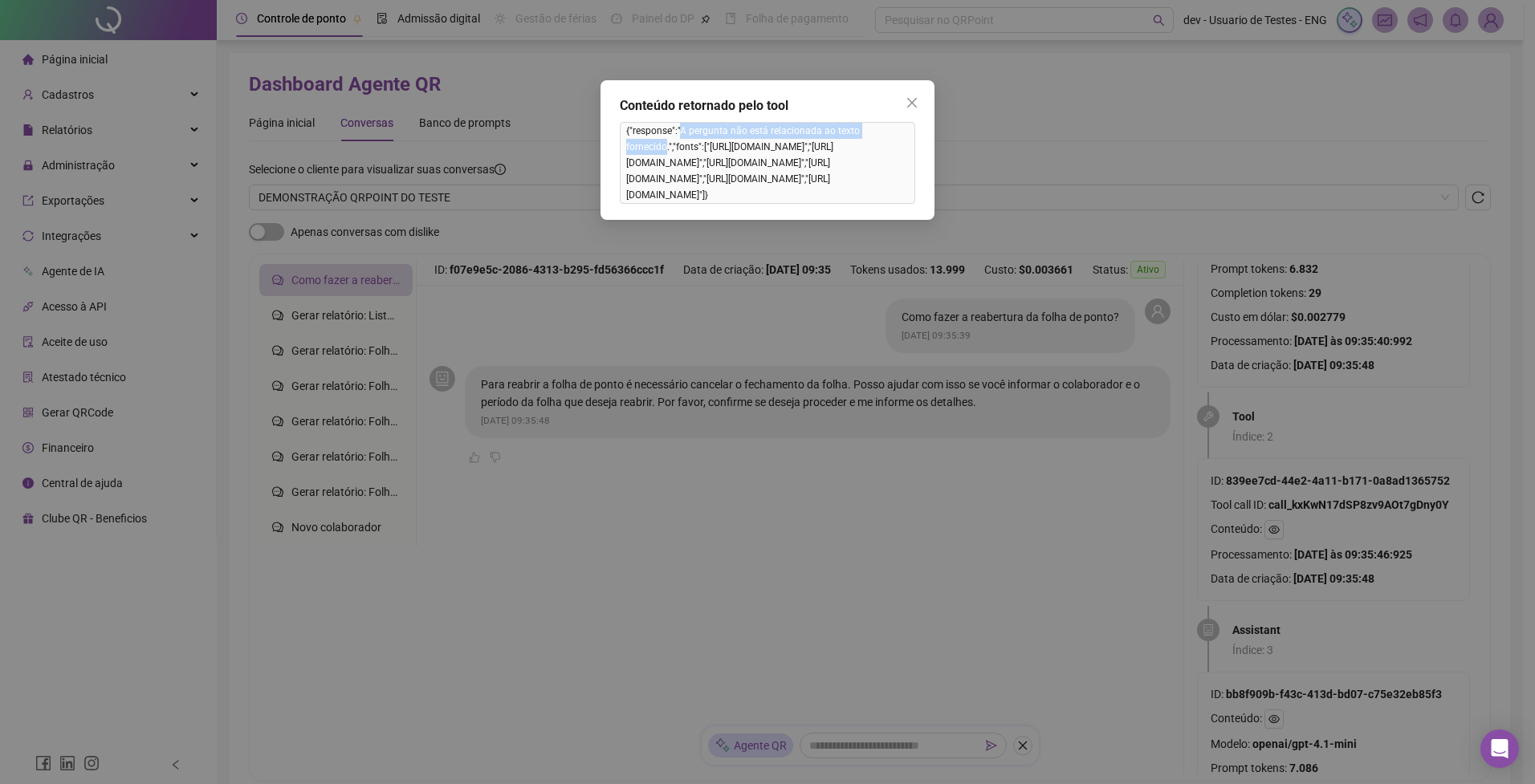
drag, startPoint x: 679, startPoint y: 131, endPoint x: 667, endPoint y: 146, distance: 19.2
click at [667, 146] on span "{"response":"A pergunta não está relacionada ao texto fornecido.","fonts":["[UR…" at bounding box center [768, 162] width 295 height 82
copy span "A pergunta não está relacionada ao texto fornecido"
click at [914, 99] on icon "close" at bounding box center [912, 103] width 10 height 10
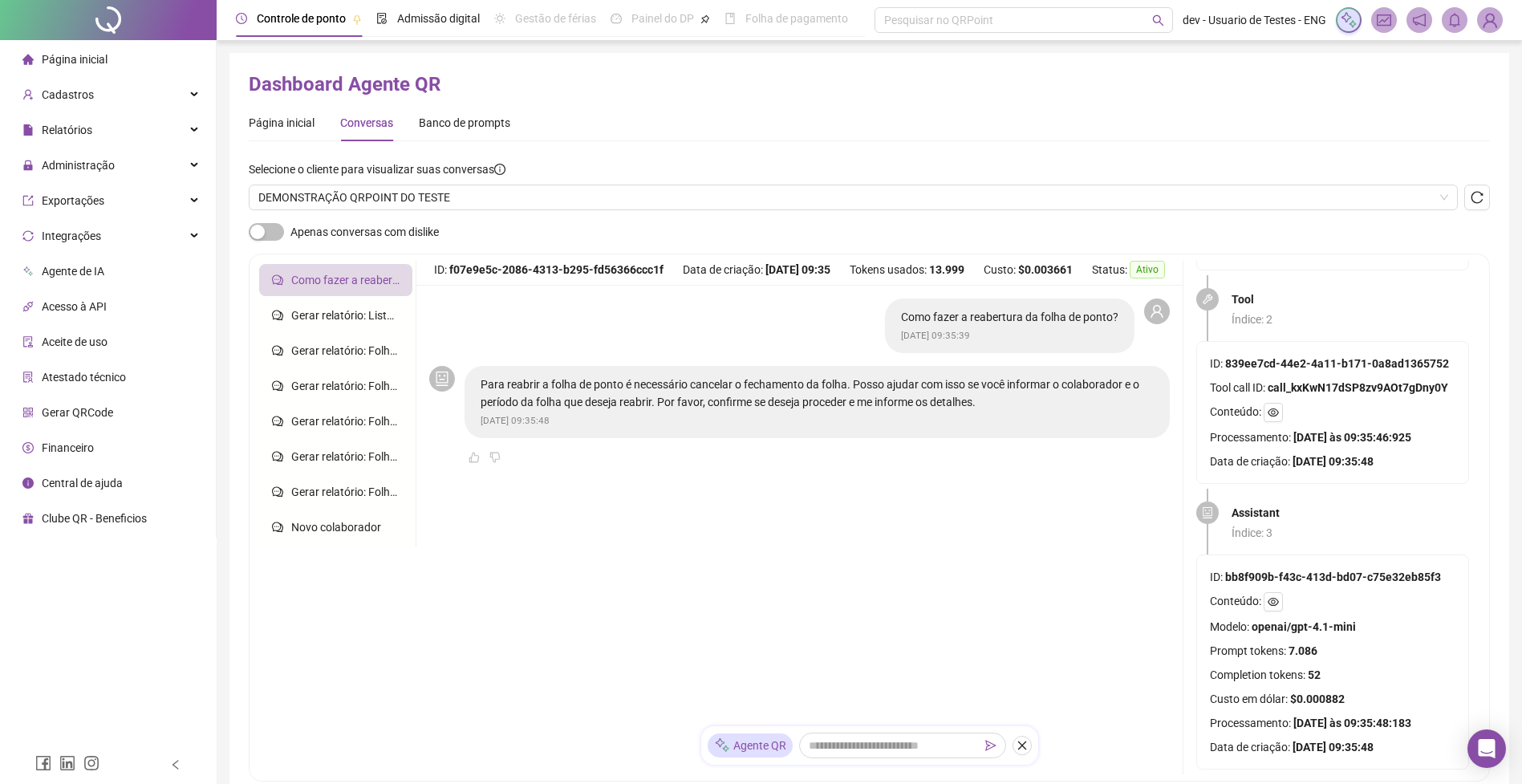
scroll to position [514, 0]
click at [1272, 598] on icon "eye" at bounding box center [1273, 602] width 11 height 8
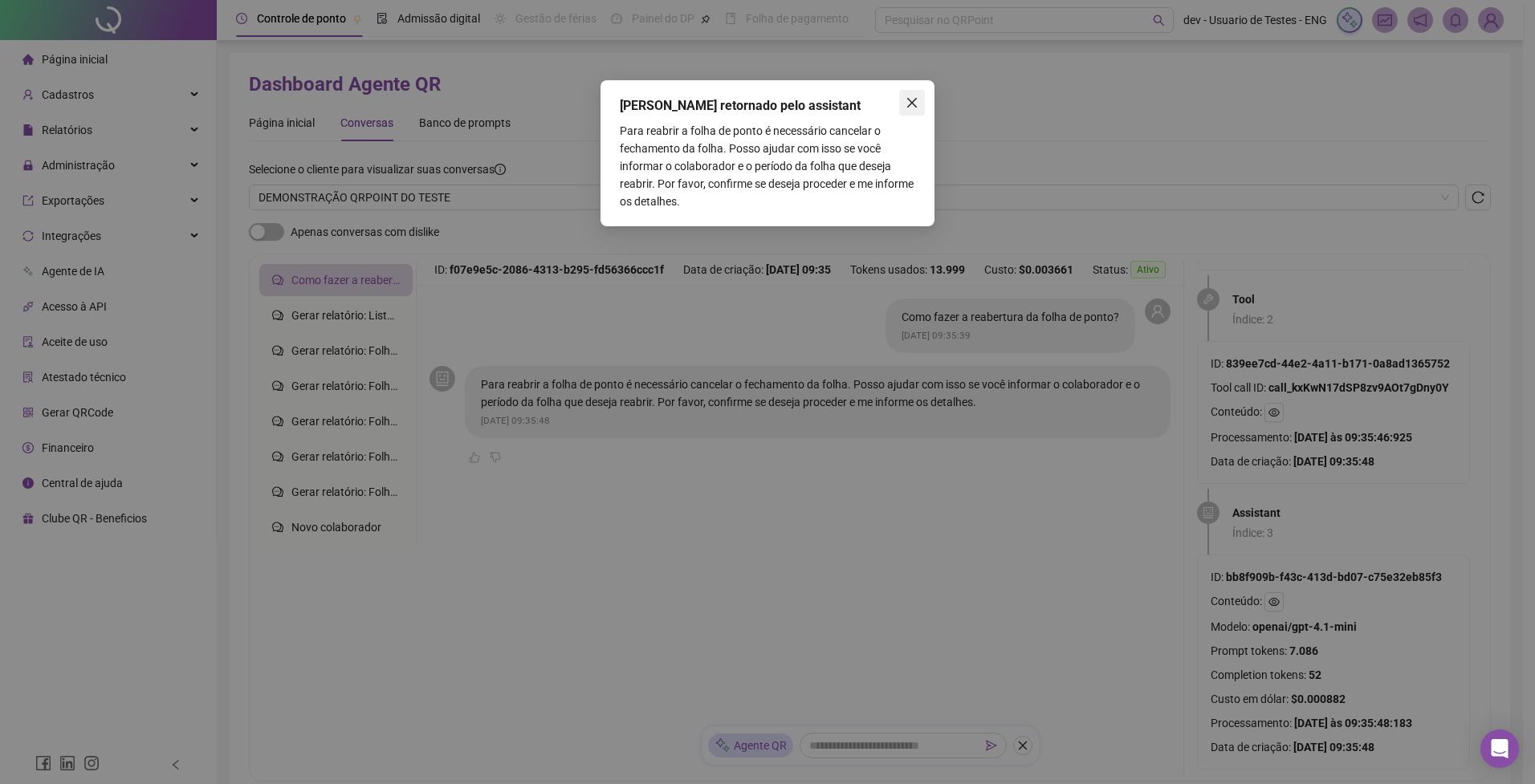
click at [911, 106] on icon "close" at bounding box center [911, 102] width 13 height 13
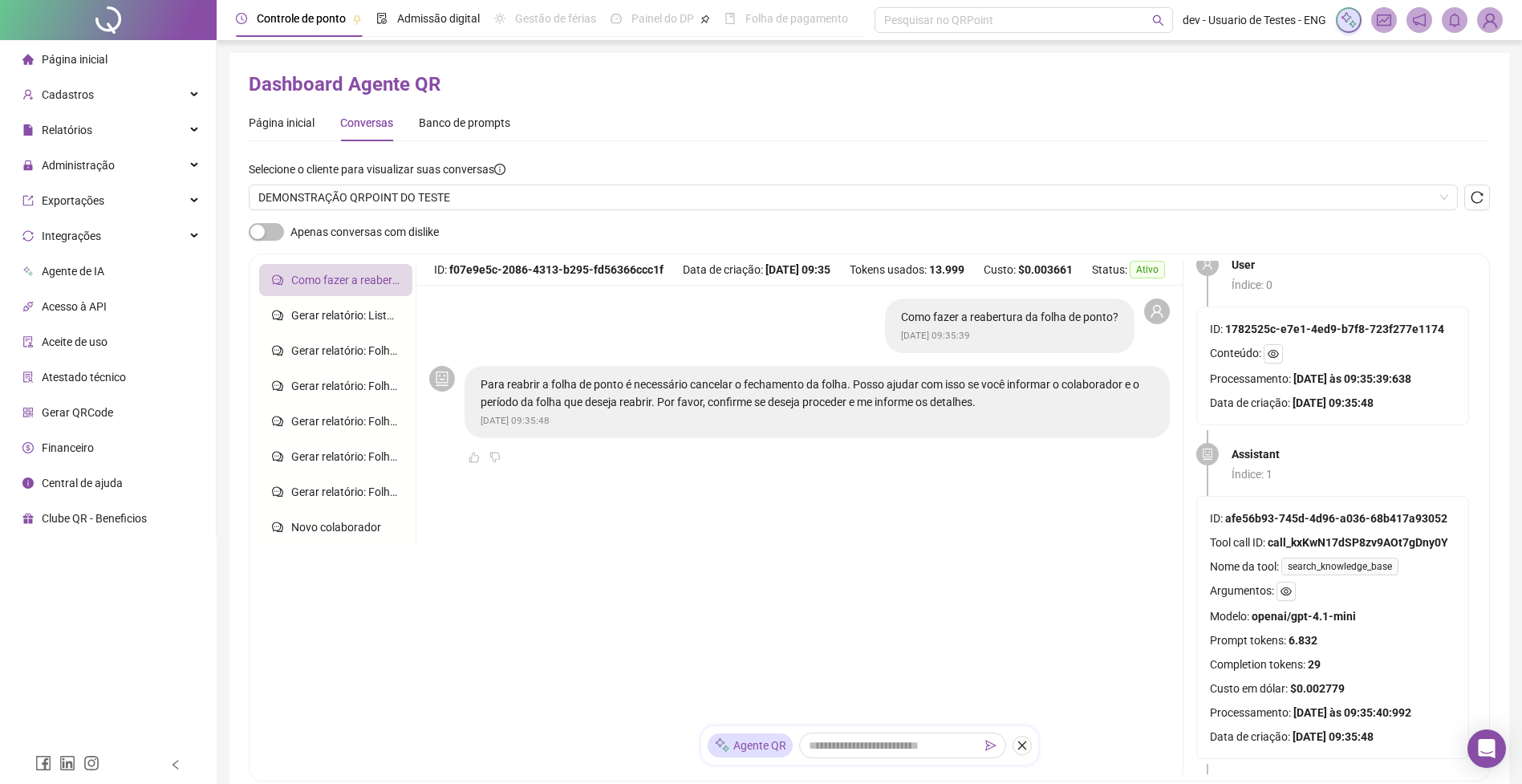
scroll to position [0, 0]
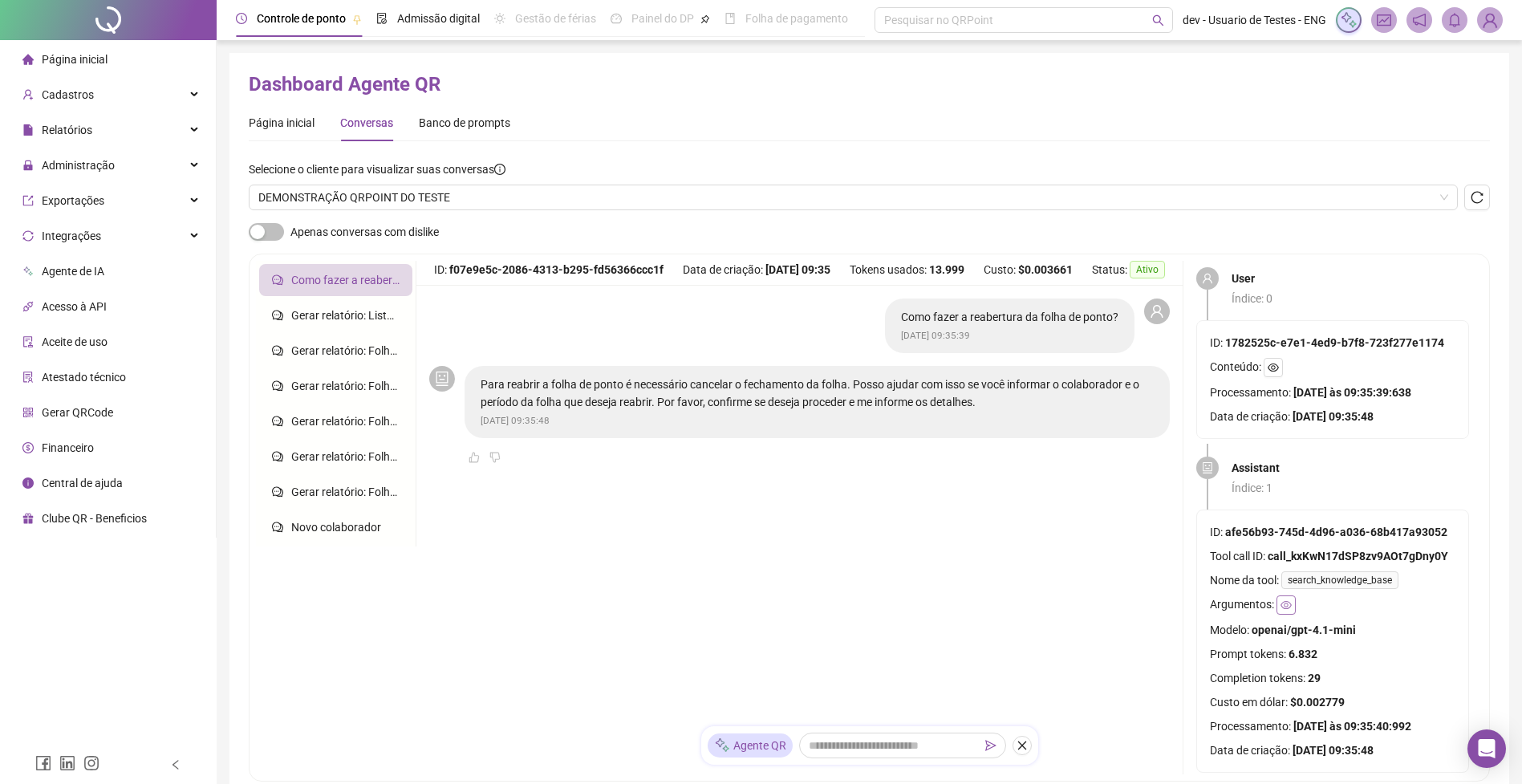
click at [1288, 605] on icon "eye" at bounding box center [1286, 605] width 11 height 8
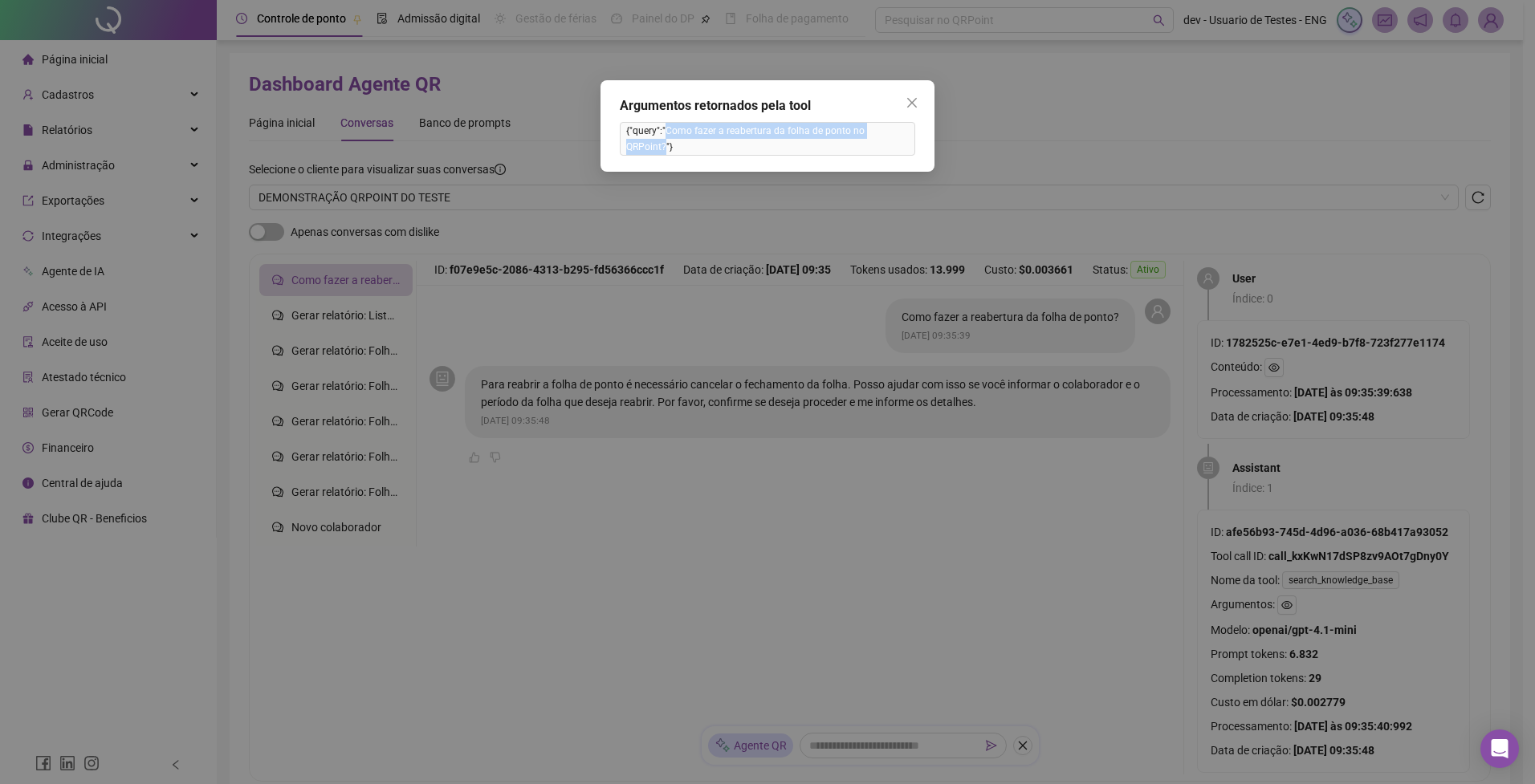
drag, startPoint x: 664, startPoint y: 133, endPoint x: 899, endPoint y: 136, distance: 235.0
click at [899, 136] on span "{"query":"Como fazer a reabertura da folha de ponto no QRPoint?"}" at bounding box center [768, 139] width 295 height 33
copy span "Como fazer a reabertura da folha de ponto no QRPoint?"
click at [912, 100] on icon "close" at bounding box center [911, 102] width 13 height 13
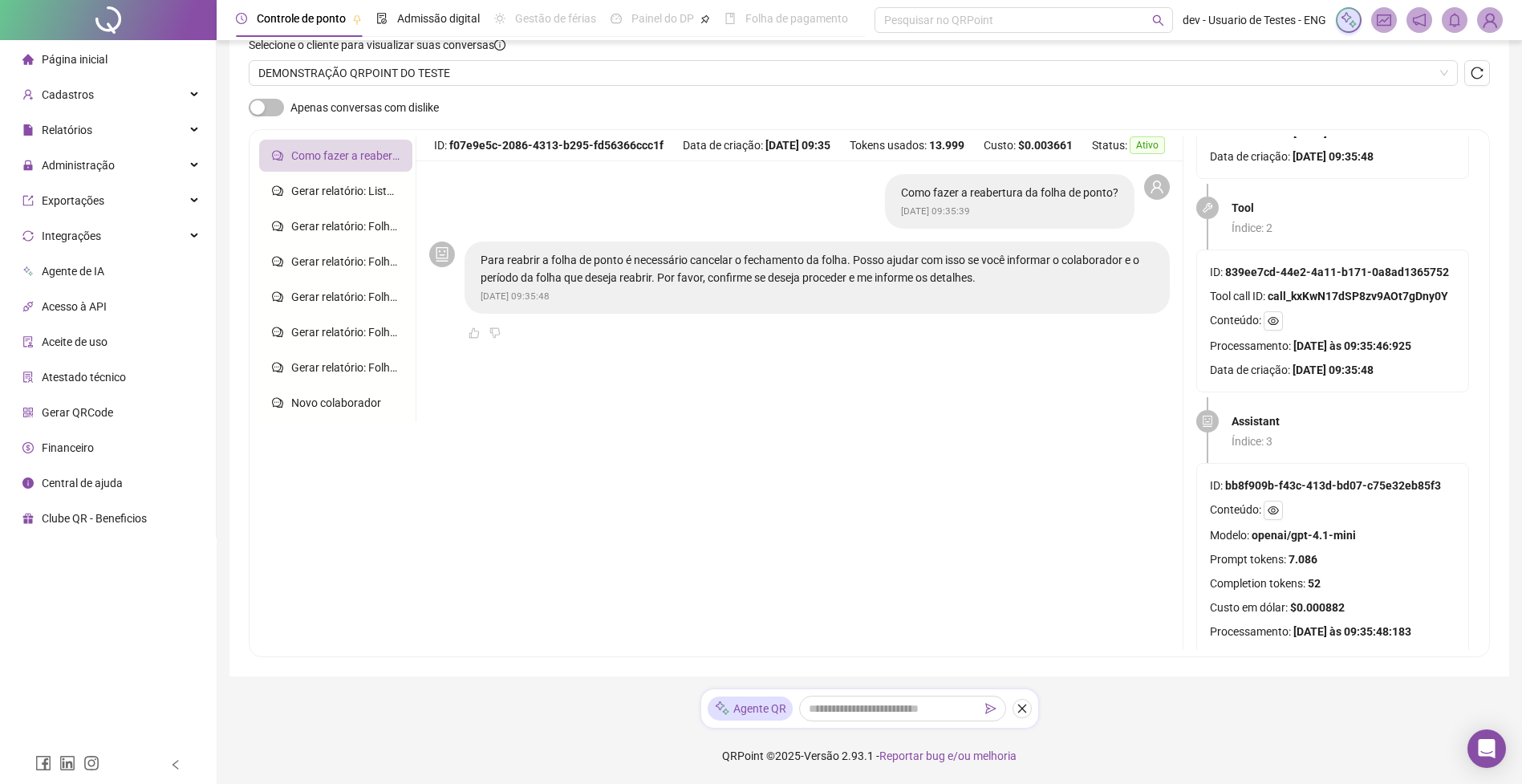
scroll to position [514, 0]
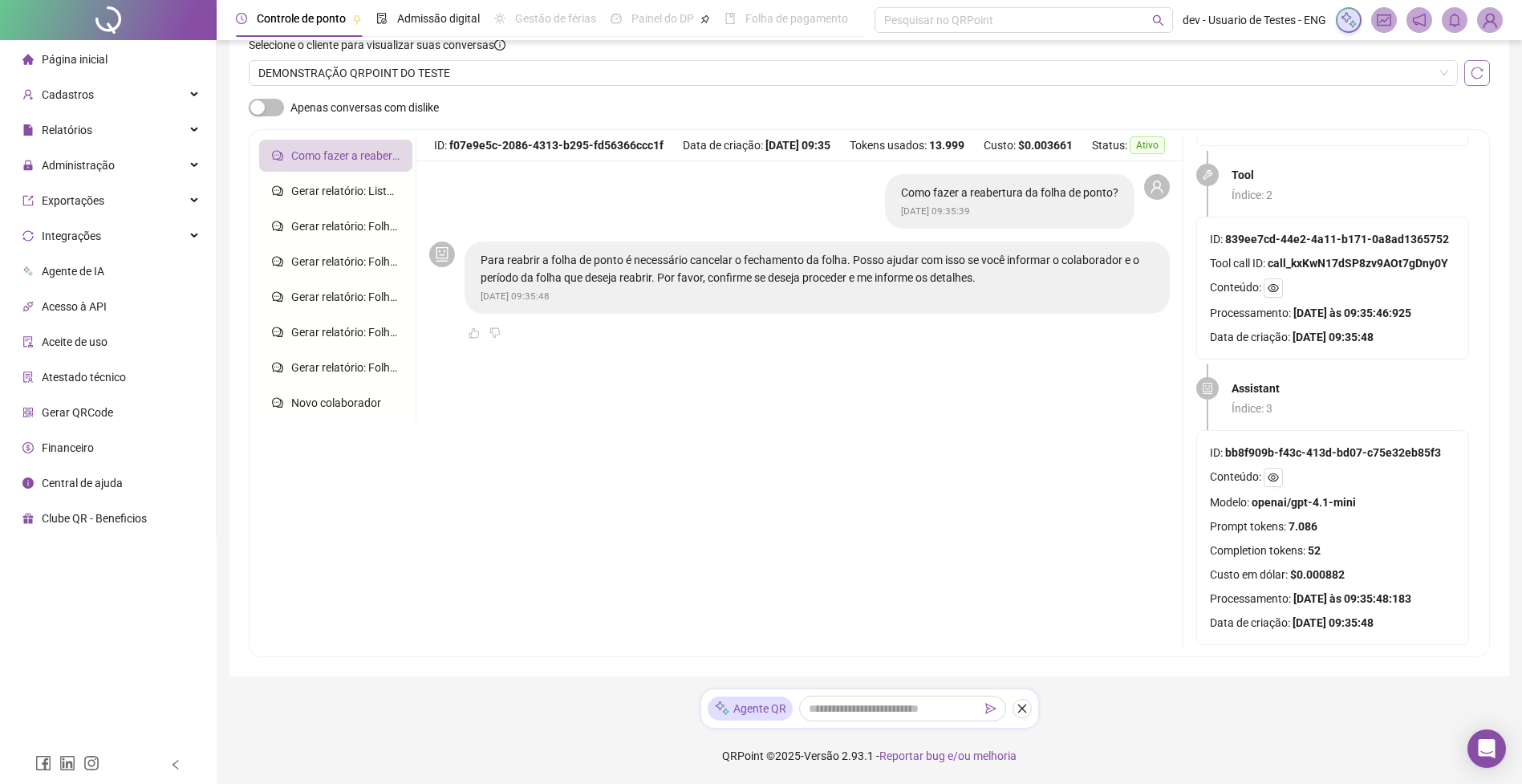
click at [1478, 74] on icon "reload" at bounding box center [1477, 73] width 13 height 13
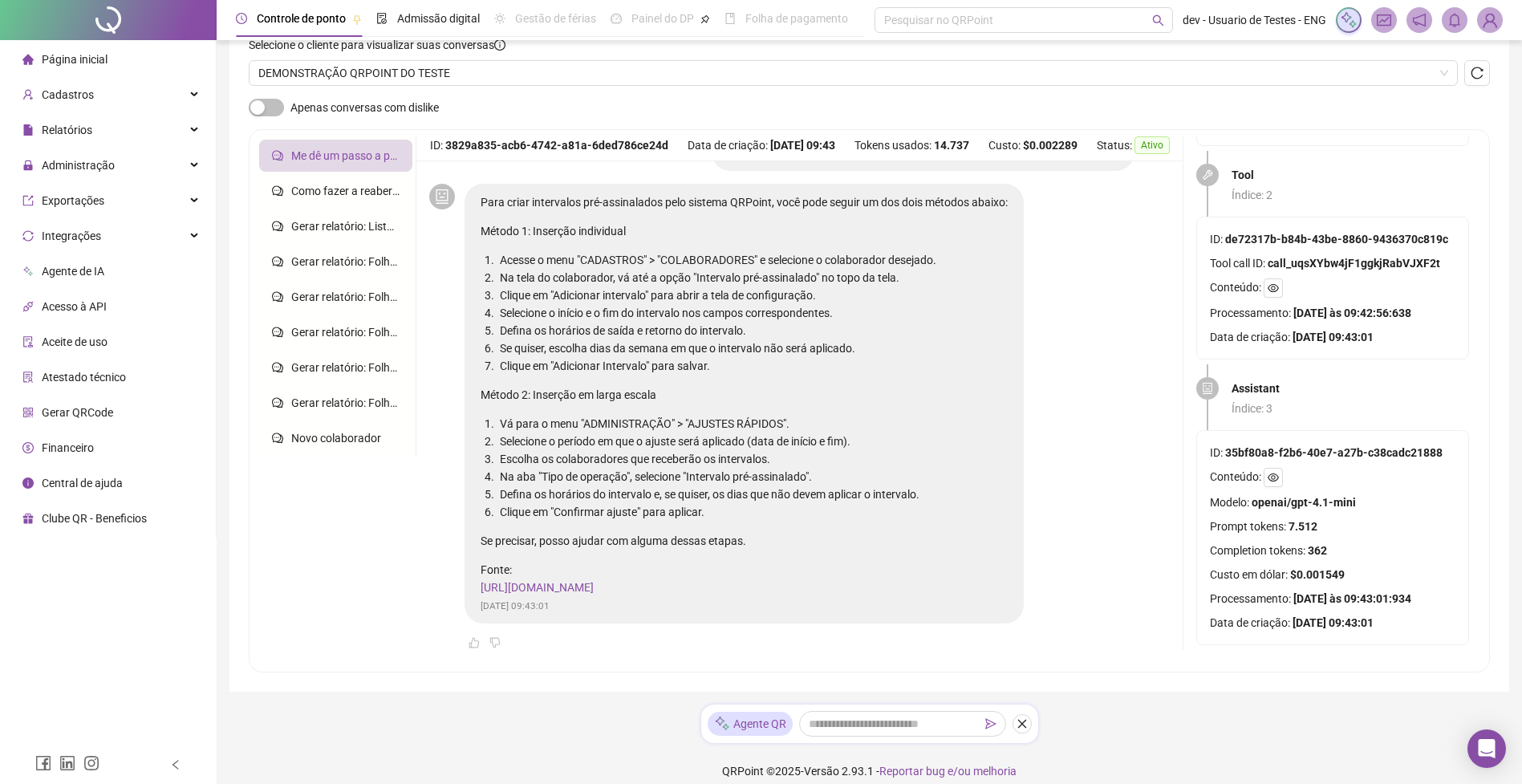
scroll to position [0, 0]
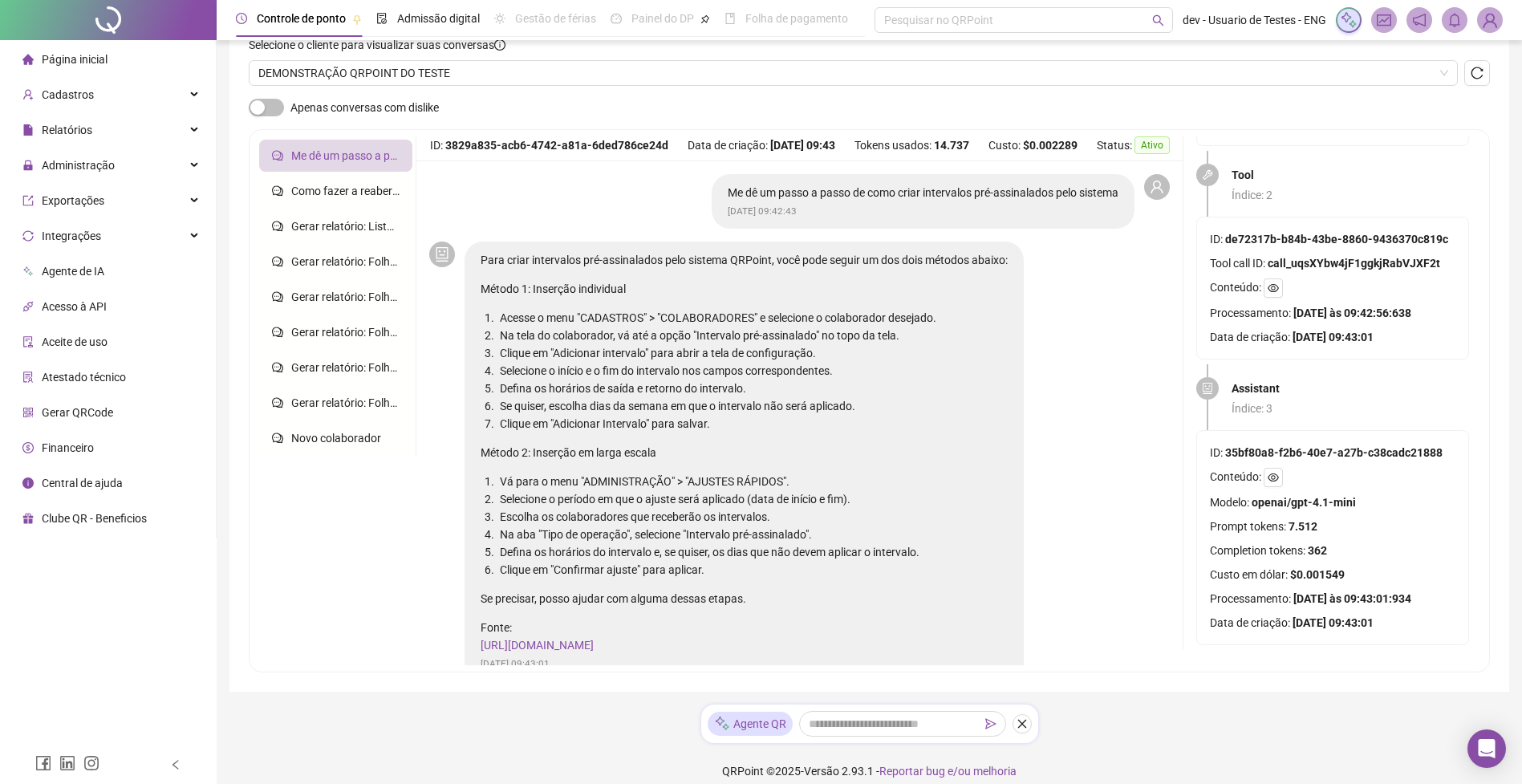
click at [664, 91] on div "Selecione o cliente para visualizar suas conversas DEMONSTRAÇÃO QRPOINT DO TESTE" at bounding box center [870, 68] width 1242 height 63
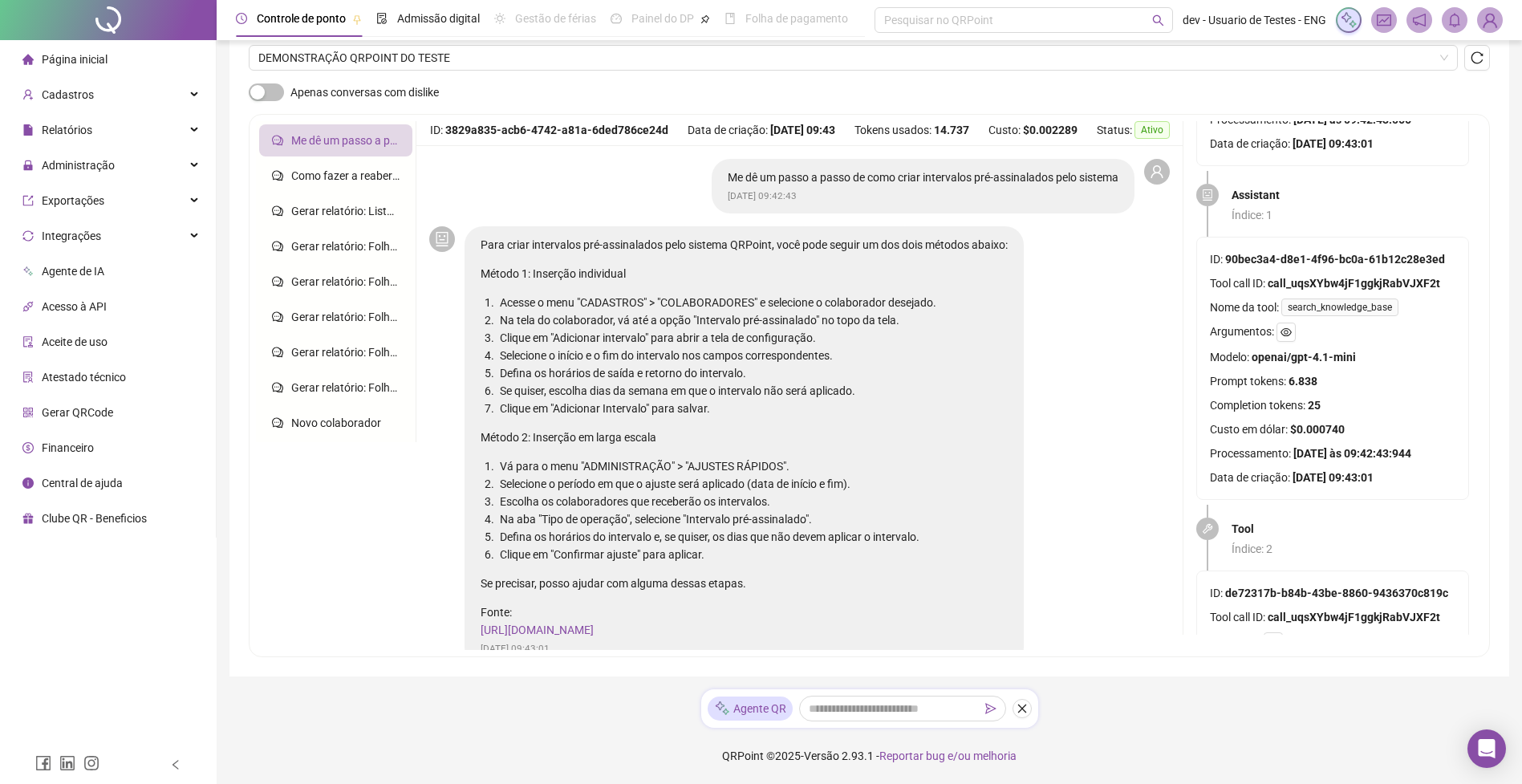
scroll to position [129, 0]
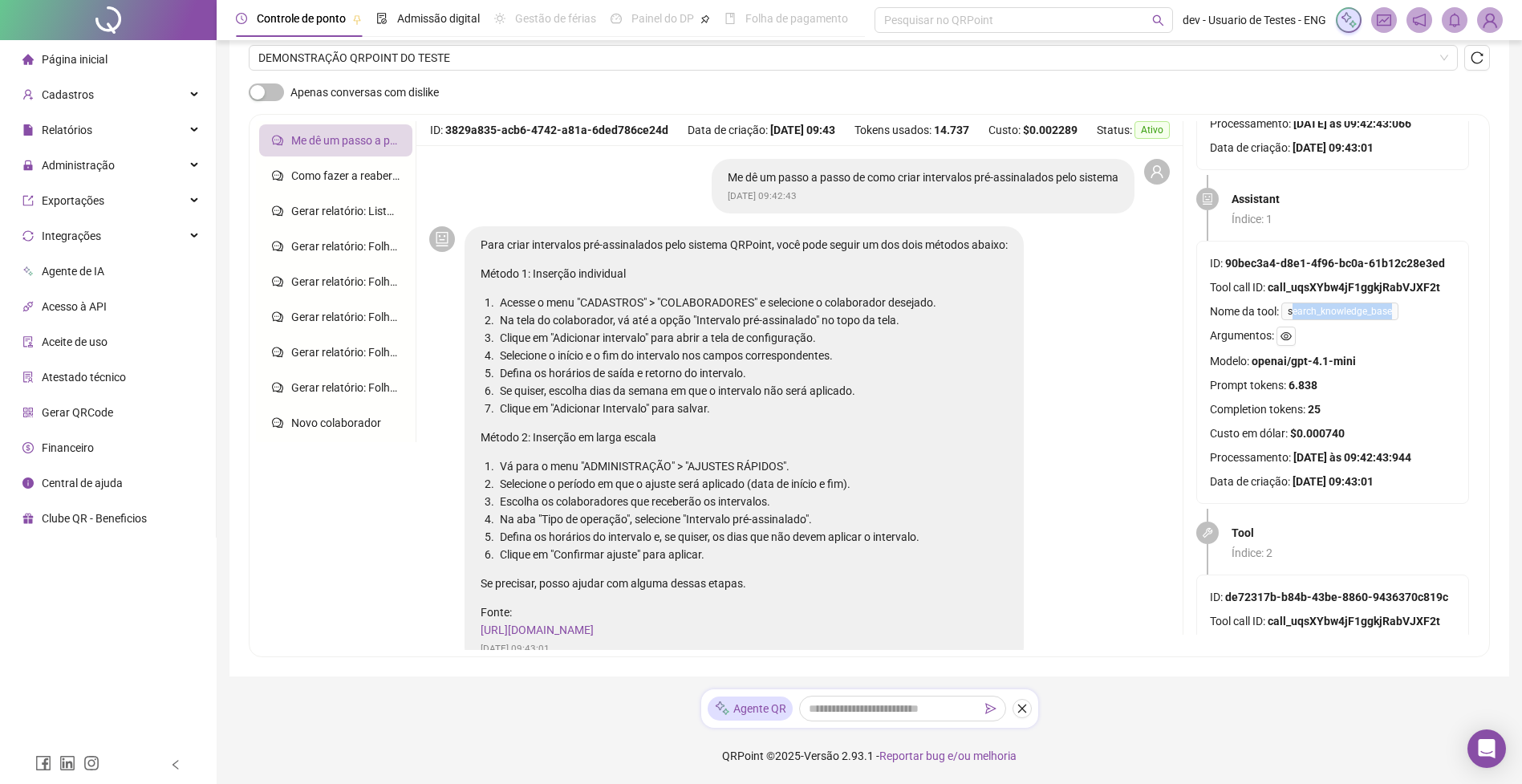
drag, startPoint x: 1292, startPoint y: 296, endPoint x: 1394, endPoint y: 305, distance: 102.4
click at [1394, 305] on div "ID: 90bec3a4-d8e1-4f96-bc0a-61b12c28e3ed Tool call ID: call_uqsXYbw4jF1ggkjRabV…" at bounding box center [1333, 373] width 246 height 236
click at [1304, 303] on span "search_knowledge_base" at bounding box center [1340, 312] width 117 height 18
drag, startPoint x: 1288, startPoint y: 290, endPoint x: 1409, endPoint y: 294, distance: 121.1
click at [1409, 303] on div "Nome da tool: search_knowledge_base" at bounding box center [1333, 312] width 246 height 18
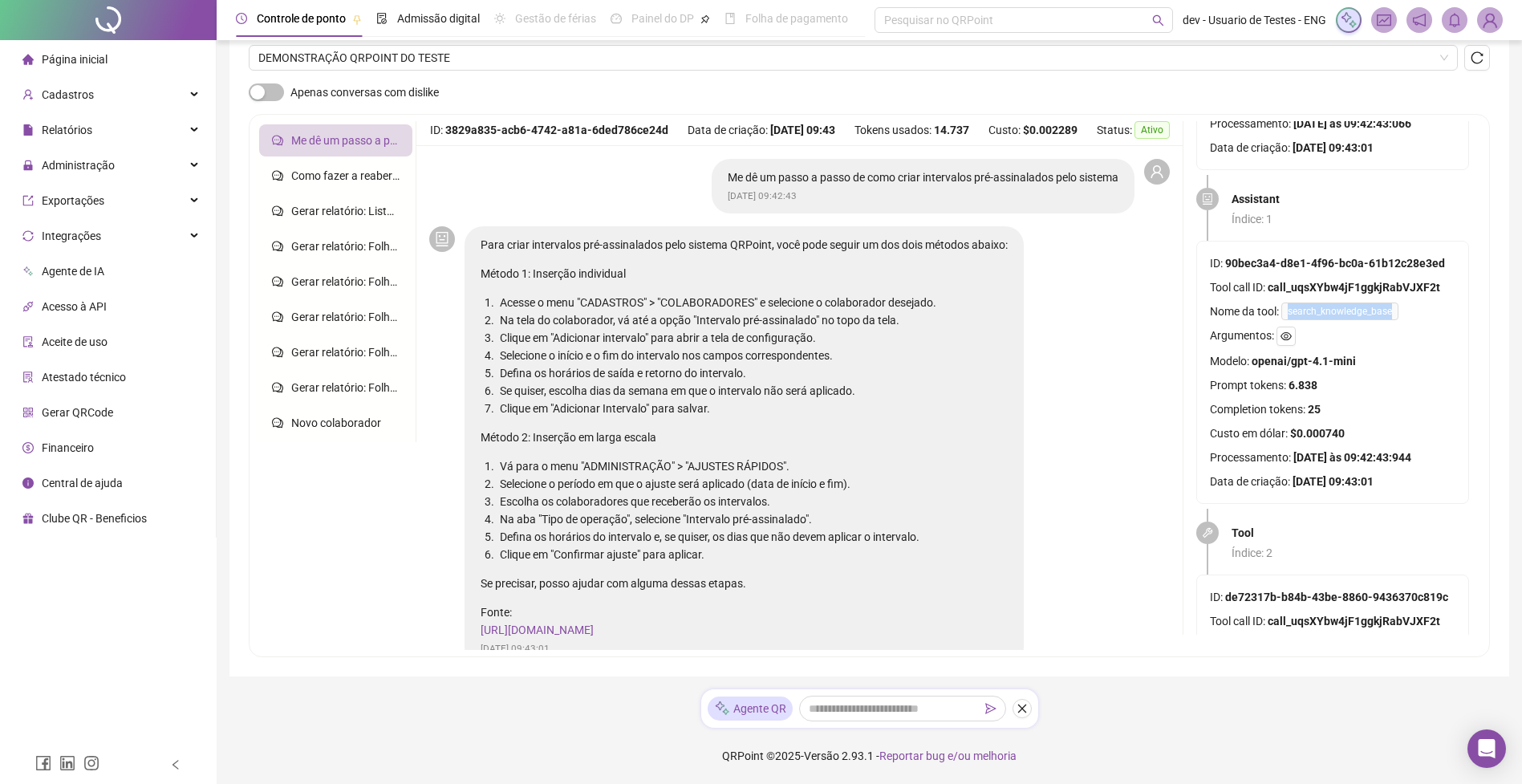
copy span "search_knowledge_base"
